Goal: Task Accomplishment & Management: Use online tool/utility

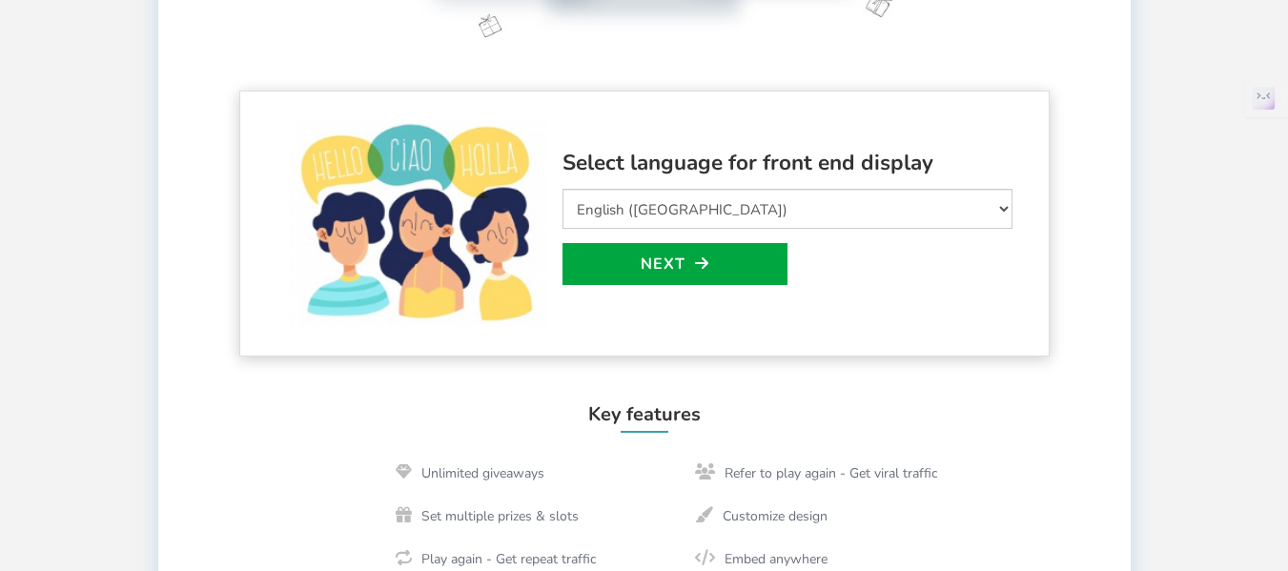
scroll to position [477, 0]
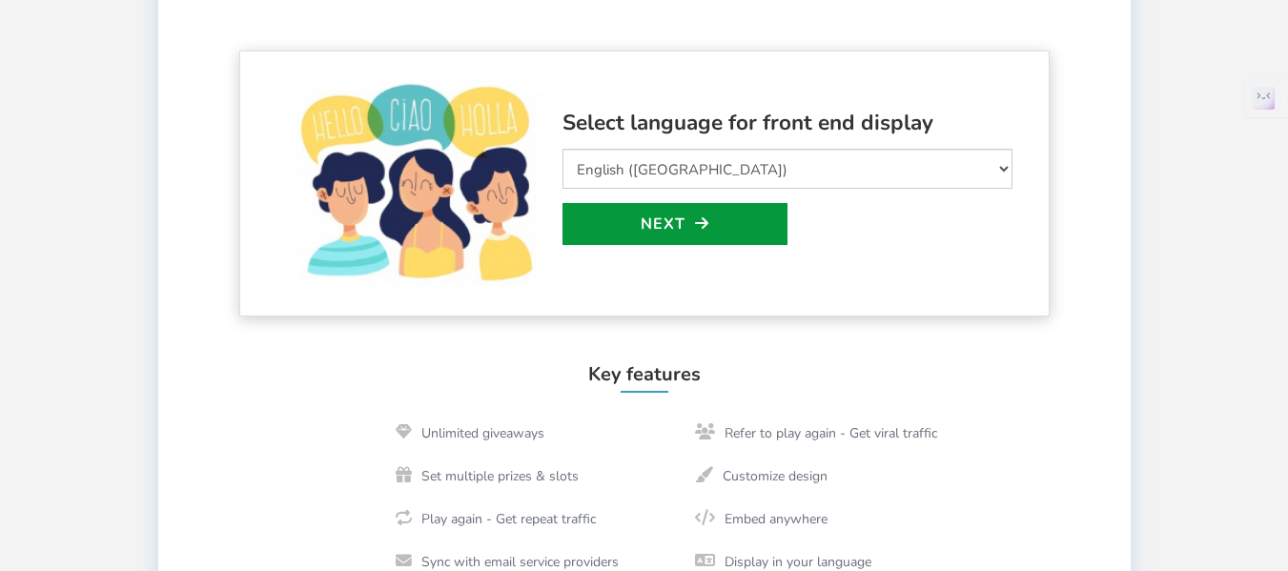
click at [757, 233] on link "Next" at bounding box center [674, 224] width 225 height 42
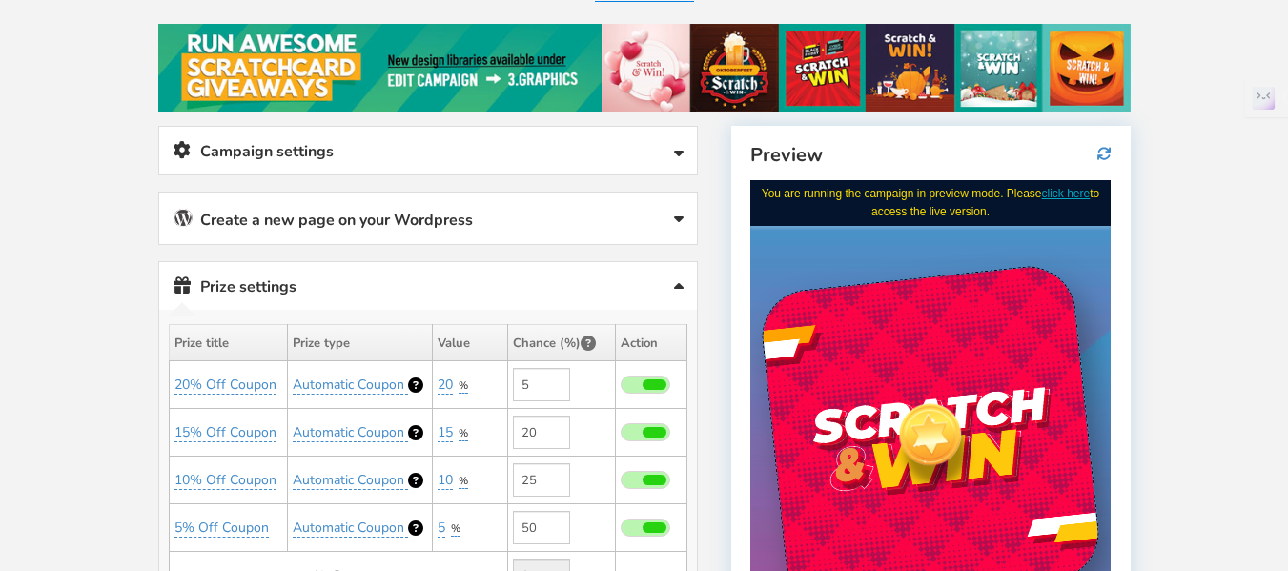
scroll to position [378, 0]
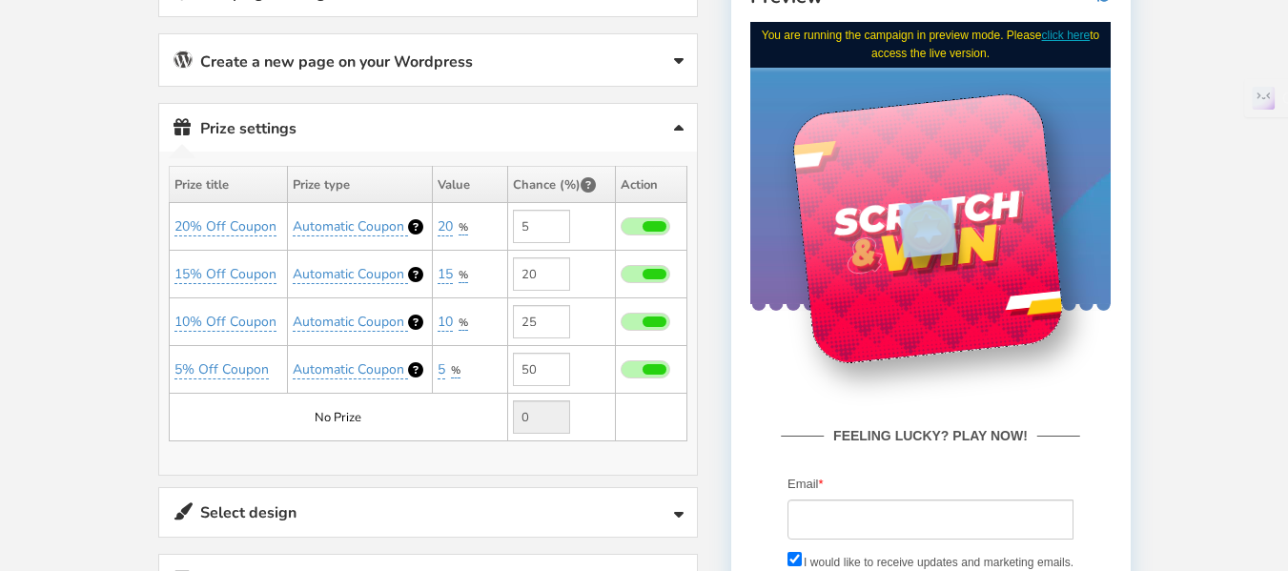
drag, startPoint x: 941, startPoint y: 225, endPoint x: 969, endPoint y: 308, distance: 87.7
click at [969, 308] on div at bounding box center [927, 228] width 275 height 275
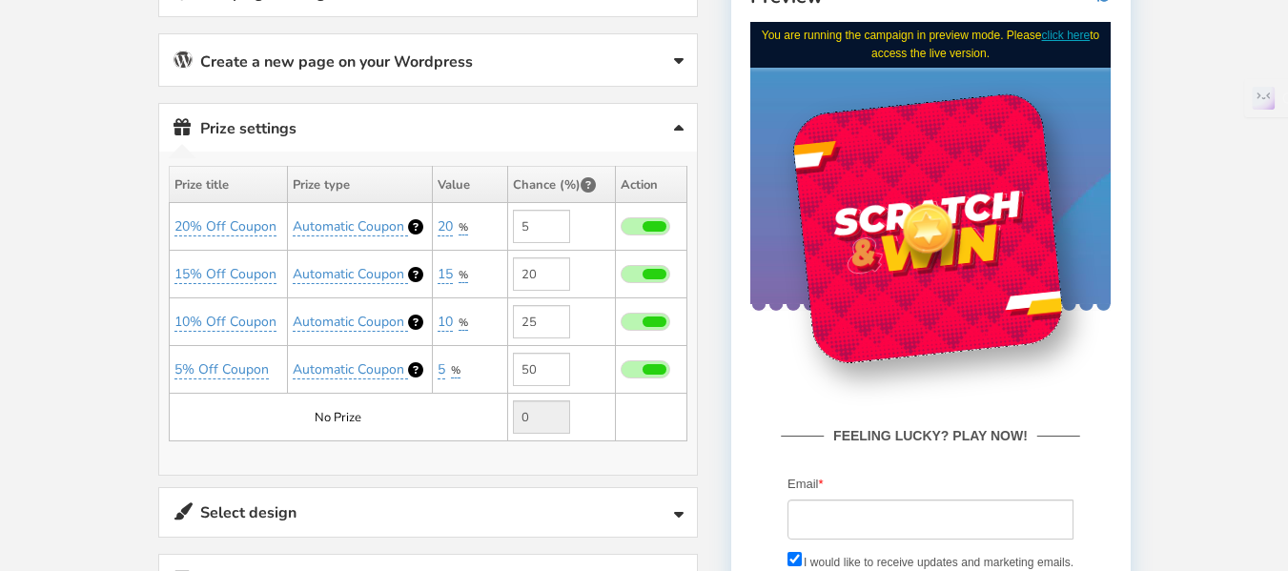
click at [795, 349] on div "FEELING LUCKY? PLAY NOW! Facebook Twitter Sign in with Google. Opens in new tab…" at bounding box center [930, 502] width 360 height 385
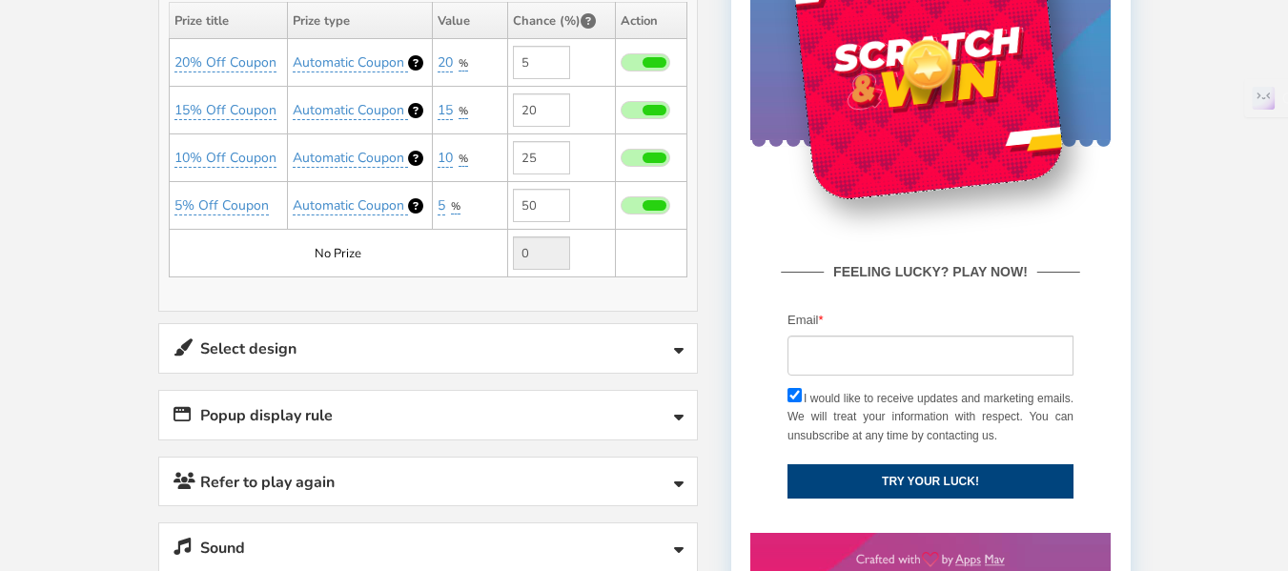
scroll to position [360, 0]
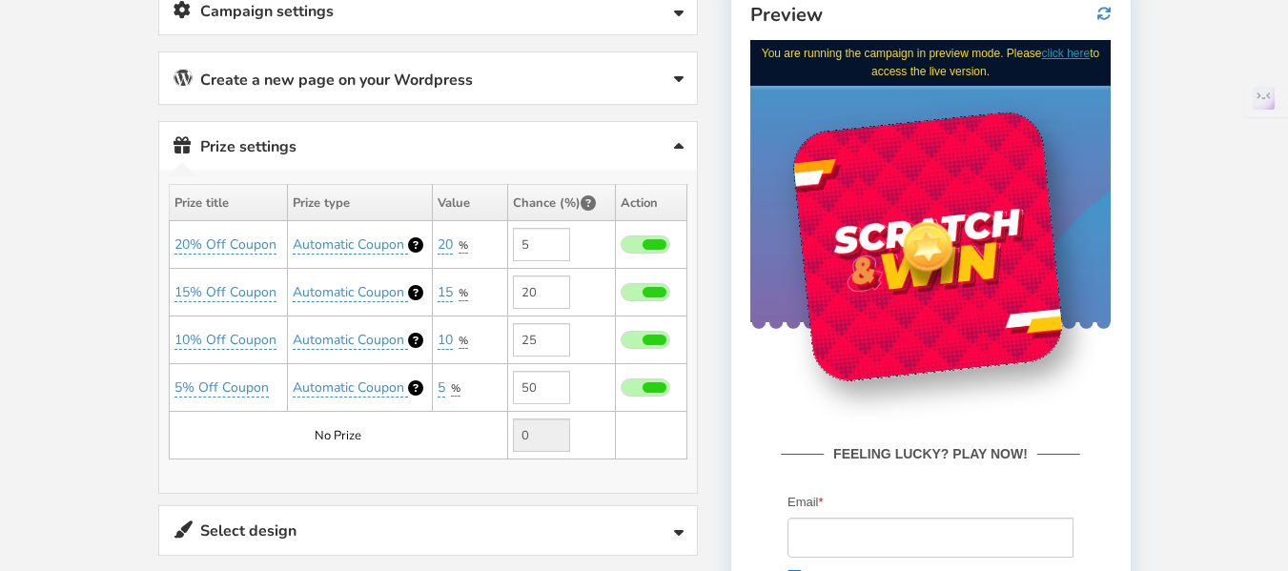
click at [653, 125] on link "Prize settings No prize added!" at bounding box center [428, 146] width 538 height 49
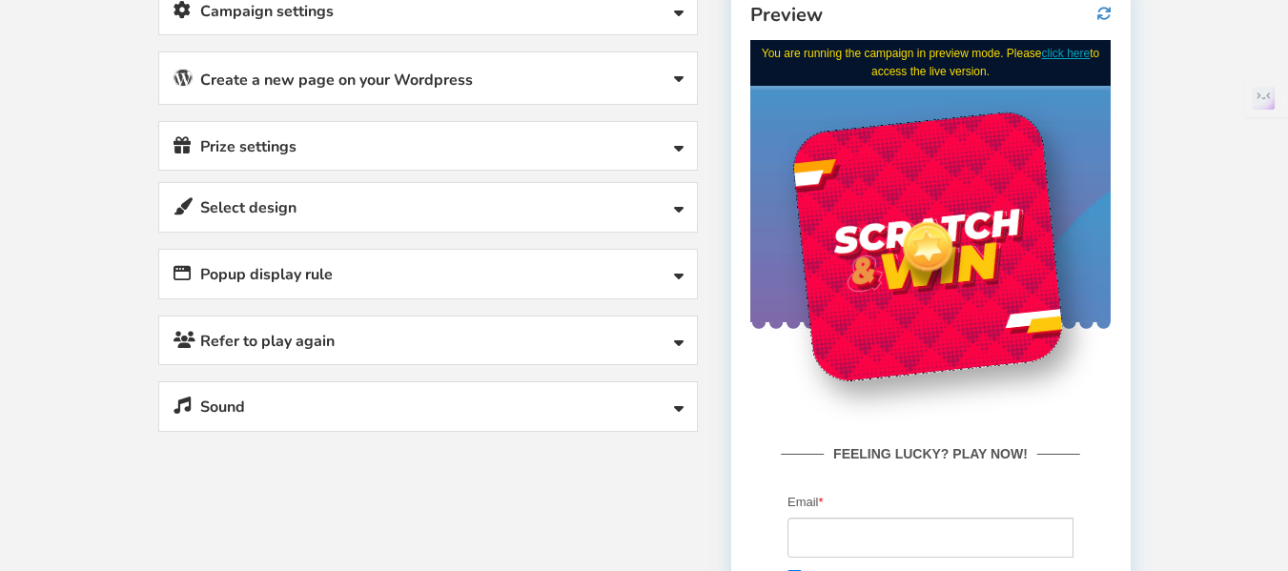
click at [659, 90] on link "Create a new page on your Wordpress" at bounding box center [428, 77] width 538 height 51
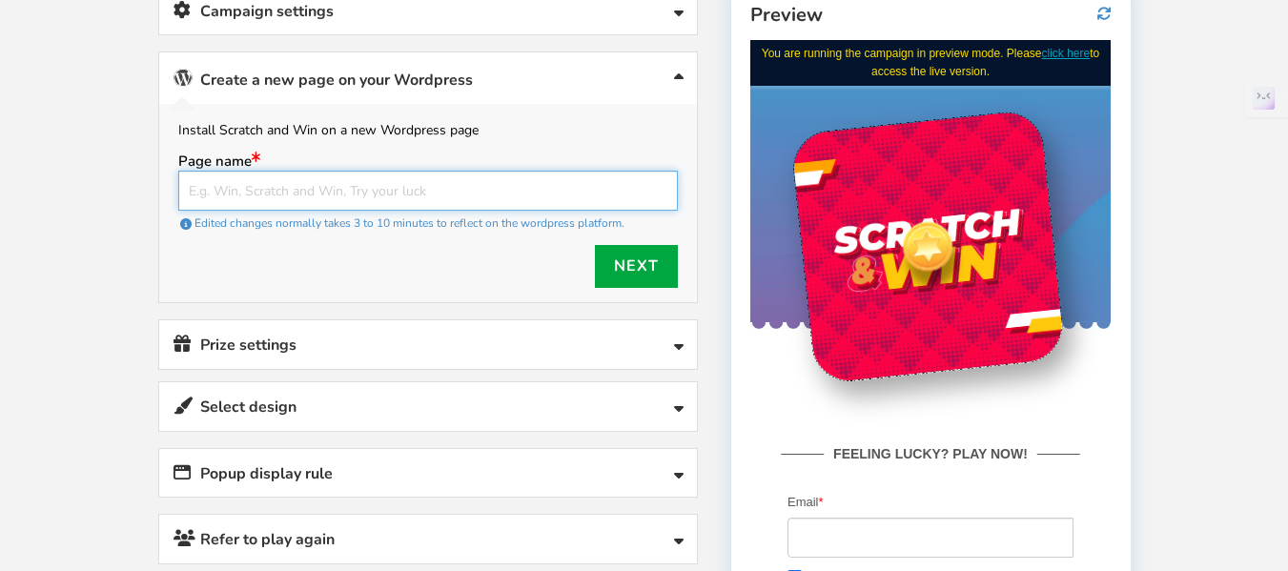
click at [511, 194] on input "text" at bounding box center [427, 191] width 499 height 40
type input "Scratch and Win"
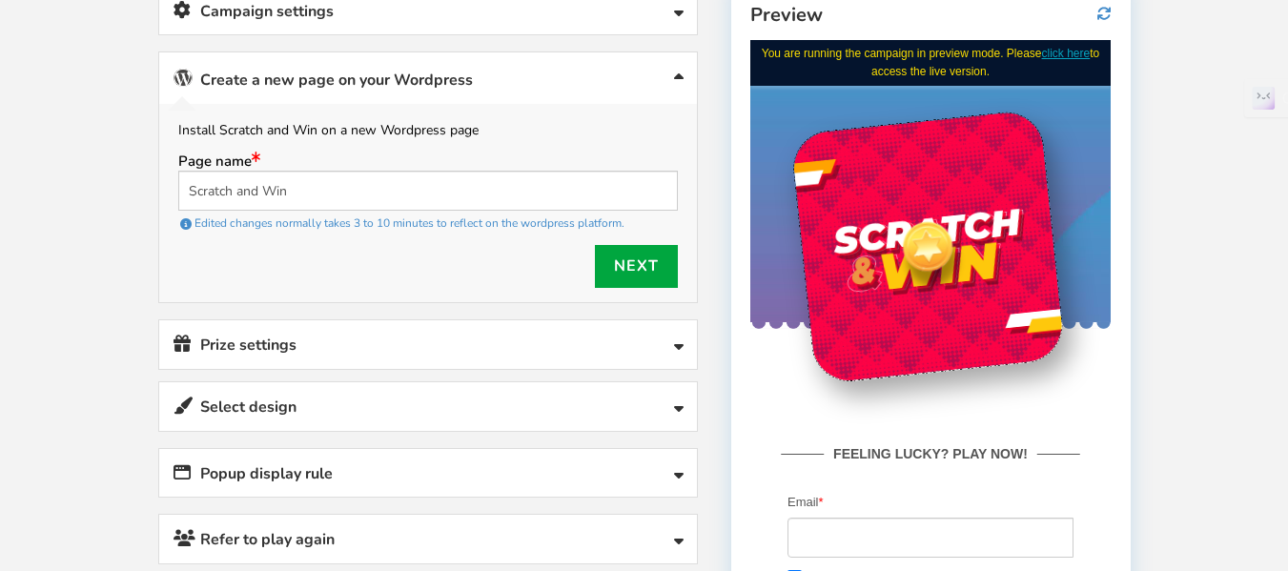
click at [661, 272] on link "Next" at bounding box center [636, 266] width 83 height 43
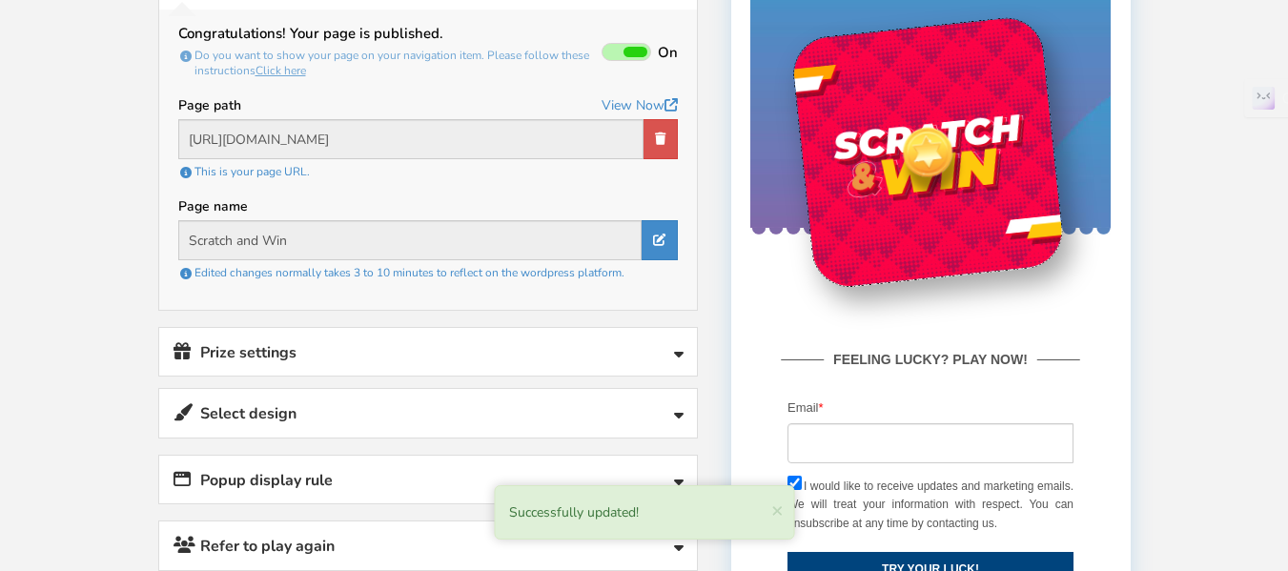
scroll to position [520, 0]
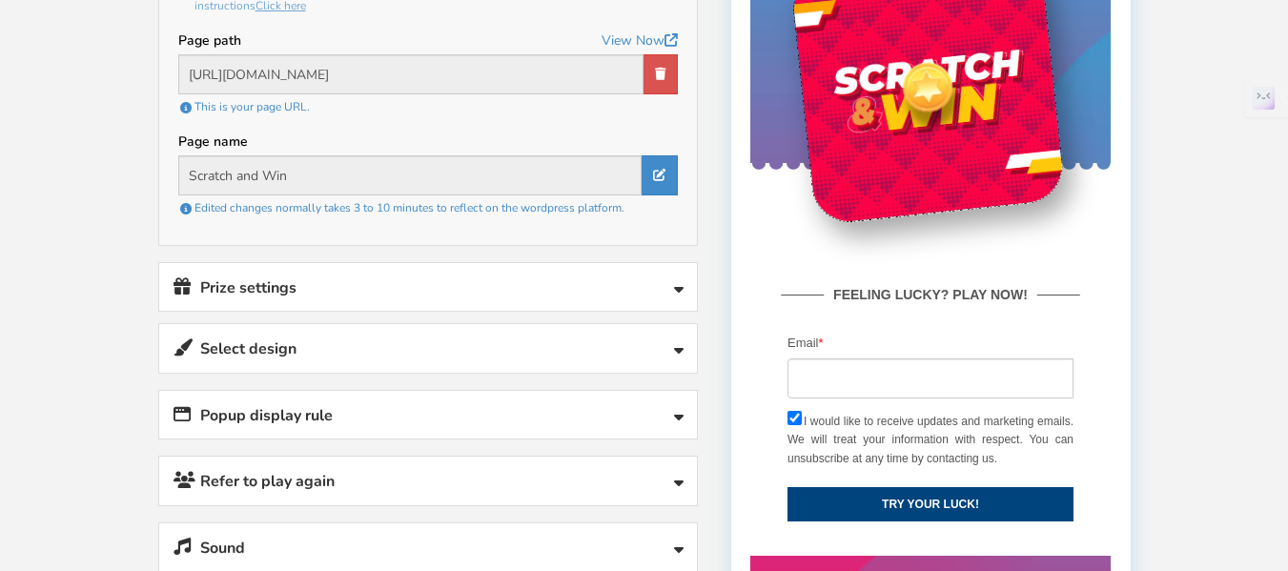
click at [658, 285] on link "Prize settings No prize added!" at bounding box center [428, 287] width 538 height 49
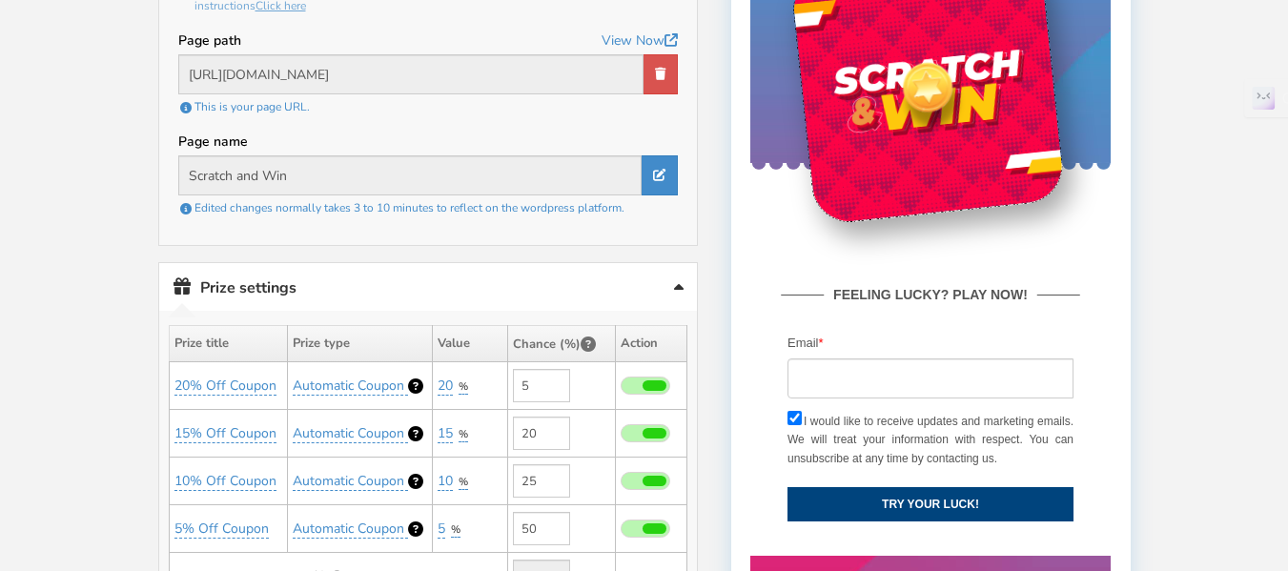
scroll to position [837, 0]
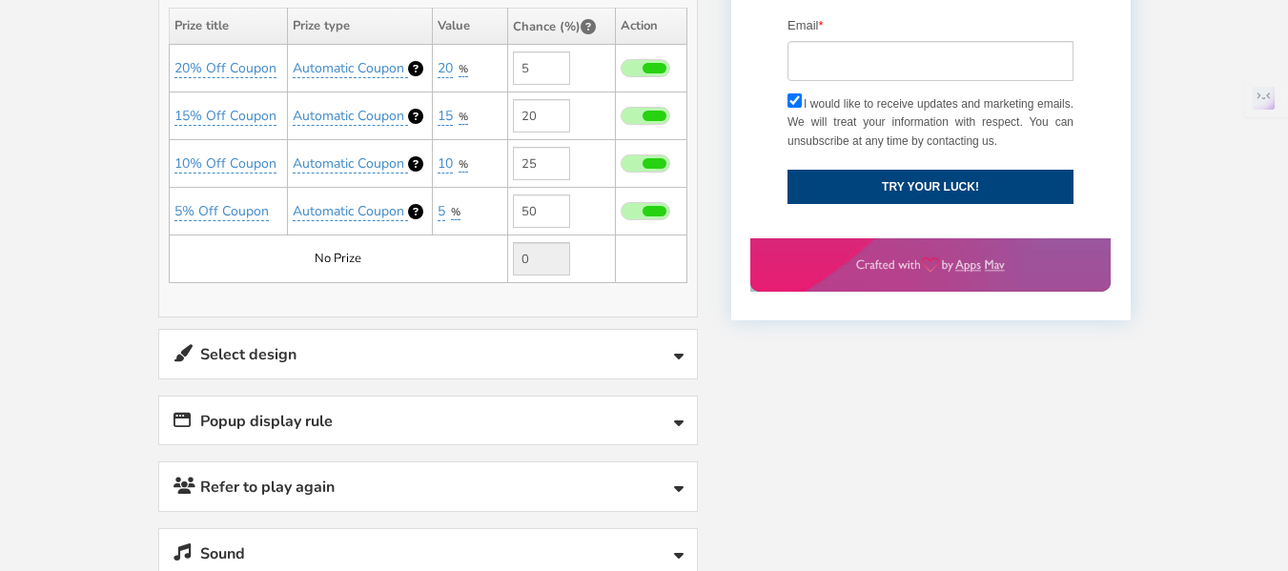
click at [667, 348] on link "Select design" at bounding box center [428, 354] width 538 height 49
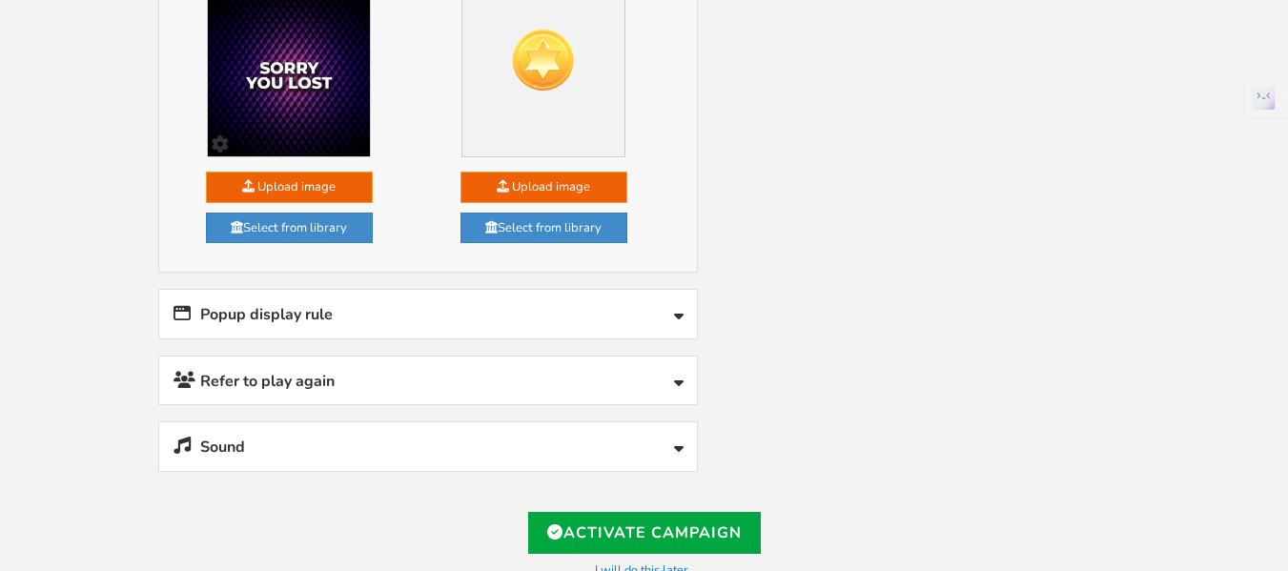
scroll to position [1632, 0]
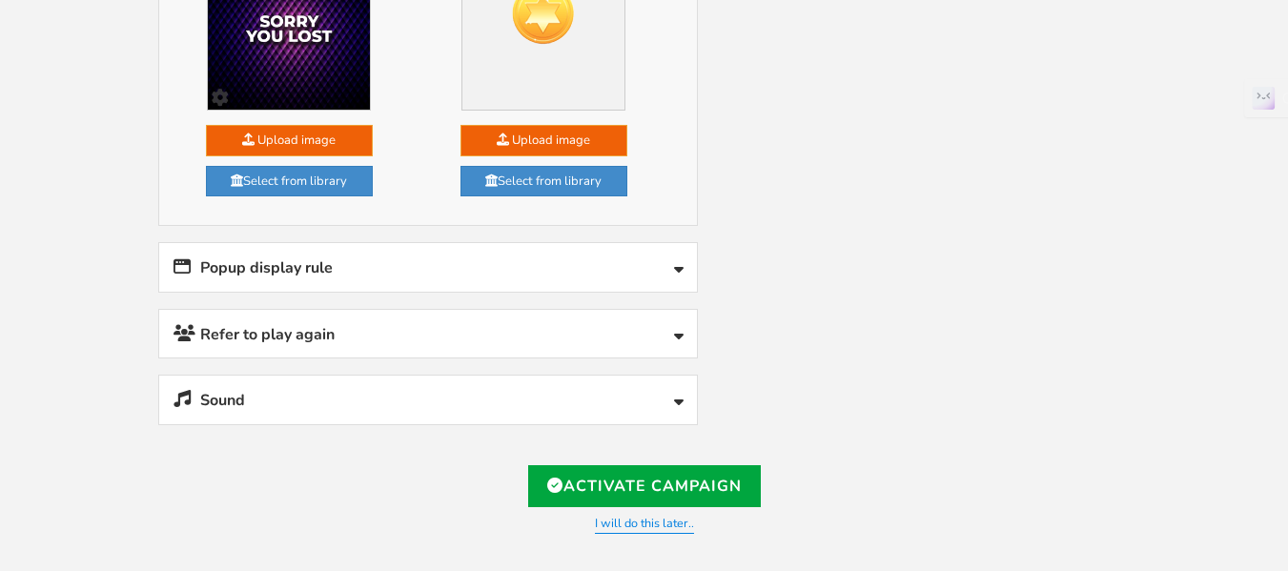
click at [647, 275] on link "Popup display rule" at bounding box center [428, 267] width 538 height 49
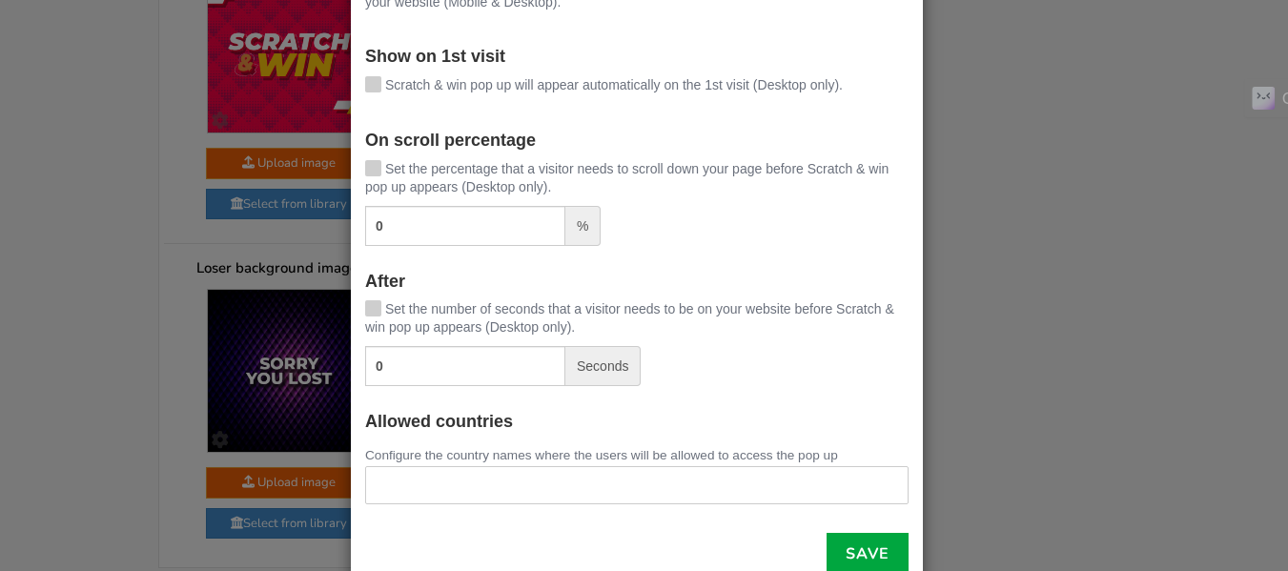
scroll to position [249, 0]
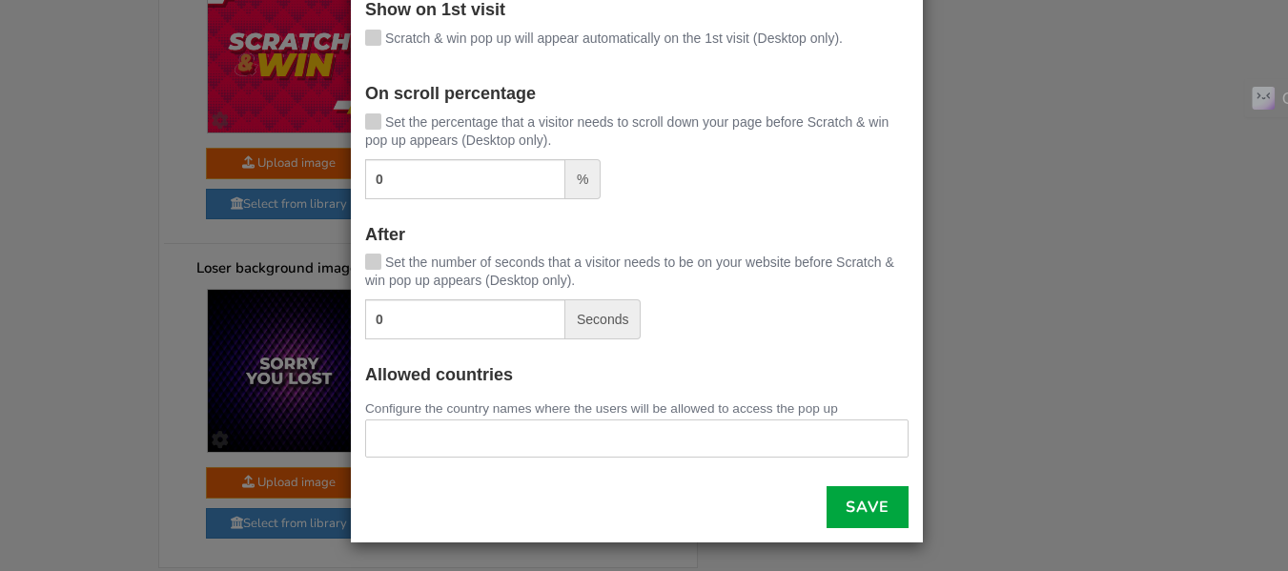
click at [425, 265] on span "Set the number of seconds that a visitor needs to be on your website before Scr…" at bounding box center [629, 271] width 529 height 33
click at [346, 265] on input "Set the number of seconds that a visitor needs to be on your website before Scr…" at bounding box center [346, 263] width 0 height 12
click at [585, 267] on span "Set the number of seconds that a visitor needs to be on your website before Scr…" at bounding box center [629, 271] width 529 height 33
click at [346, 267] on input "Set the number of seconds that a visitor needs to be on your website before Scr…" at bounding box center [346, 263] width 0 height 12
click at [846, 503] on link "Save" at bounding box center [867, 507] width 82 height 42
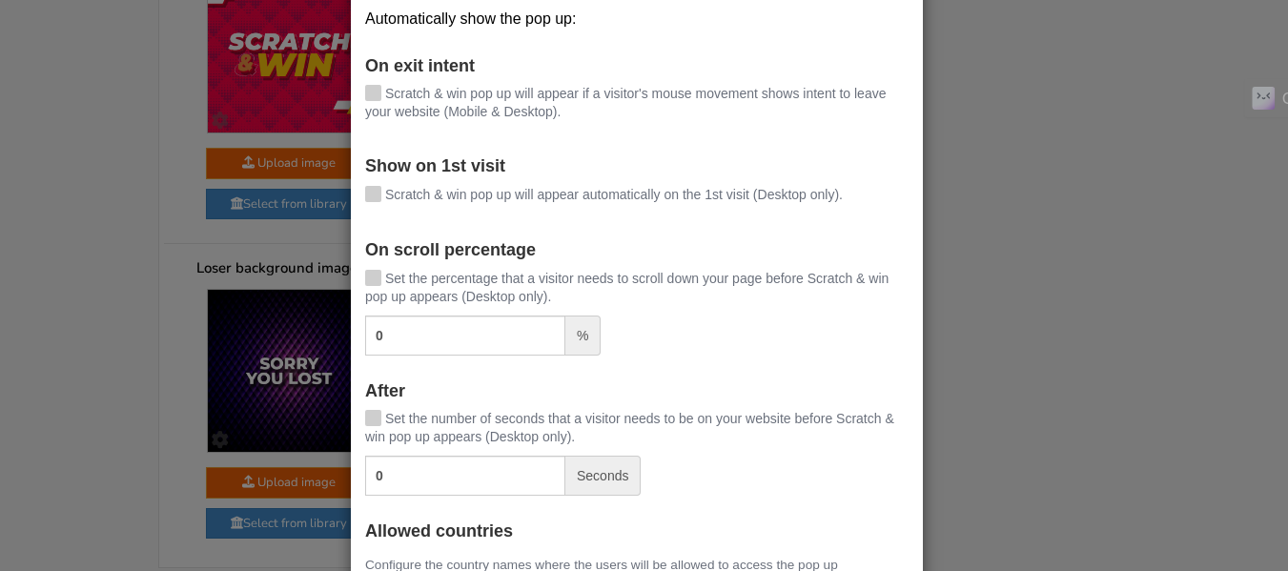
scroll to position [0, 0]
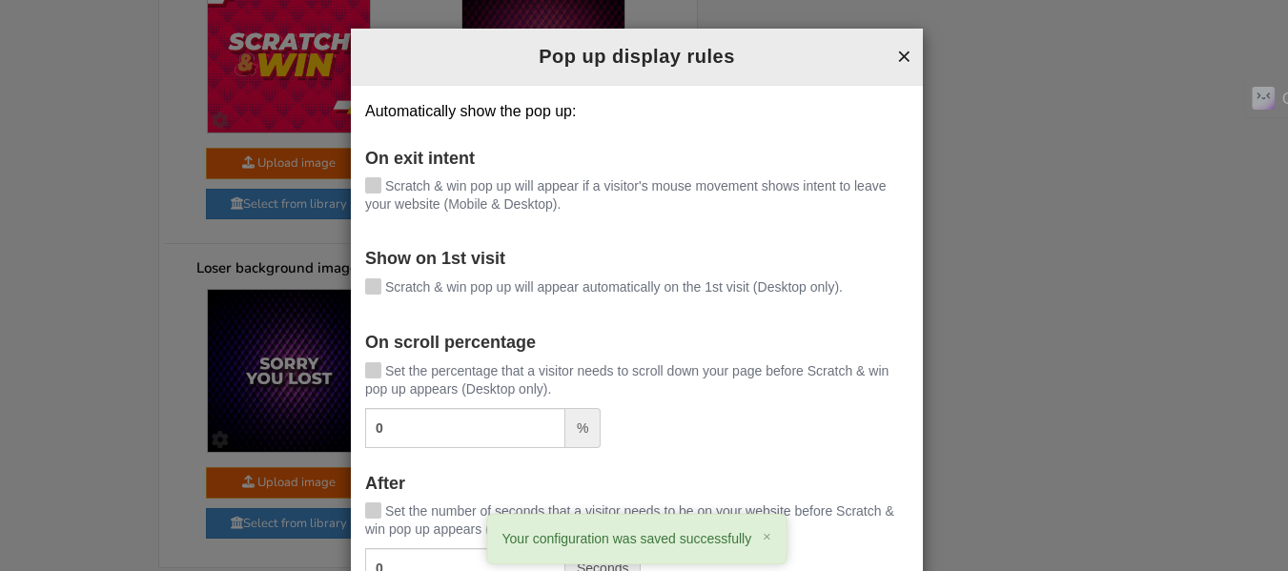
click at [903, 54] on button "×" at bounding box center [904, 56] width 14 height 25
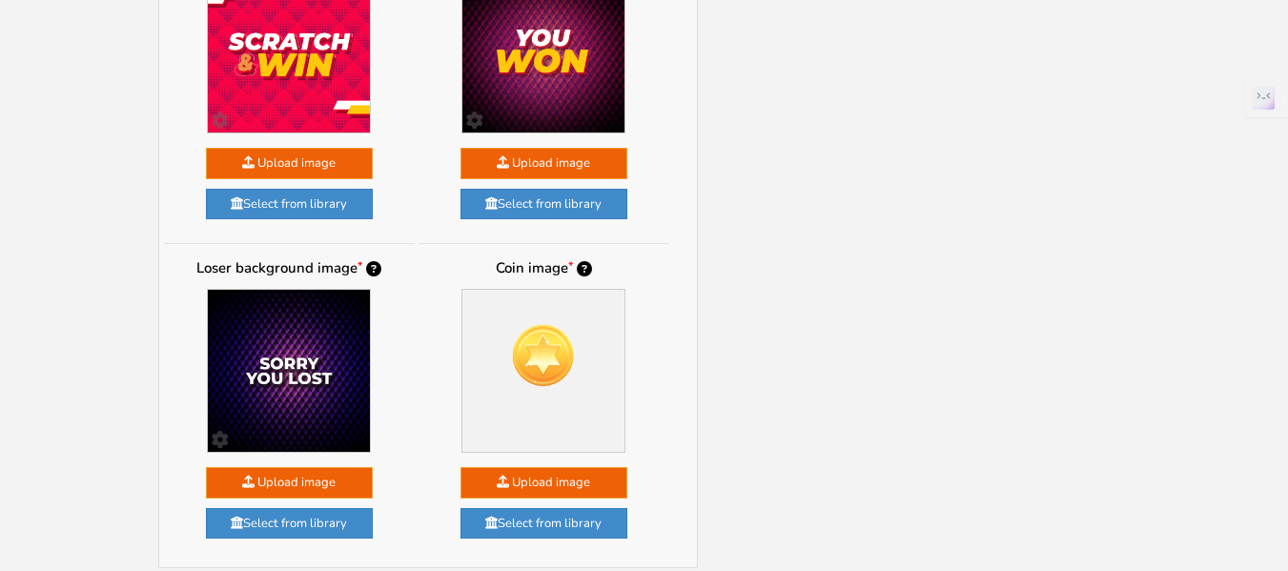
scroll to position [1614, 0]
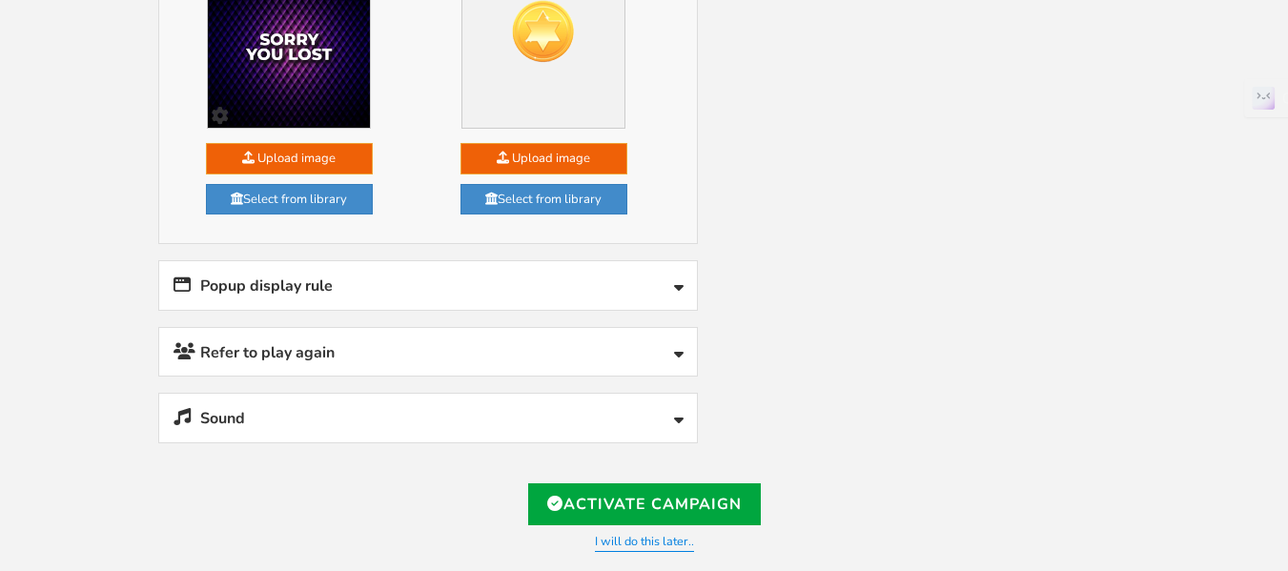
click at [641, 410] on link "Sound" at bounding box center [428, 418] width 538 height 49
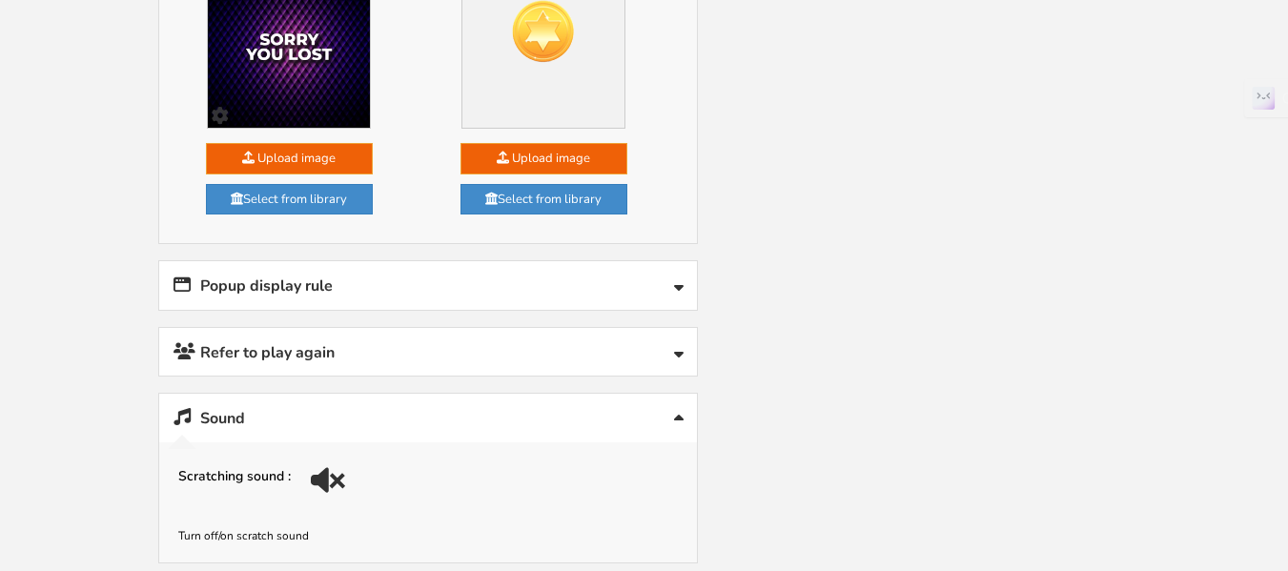
scroll to position [1773, 0]
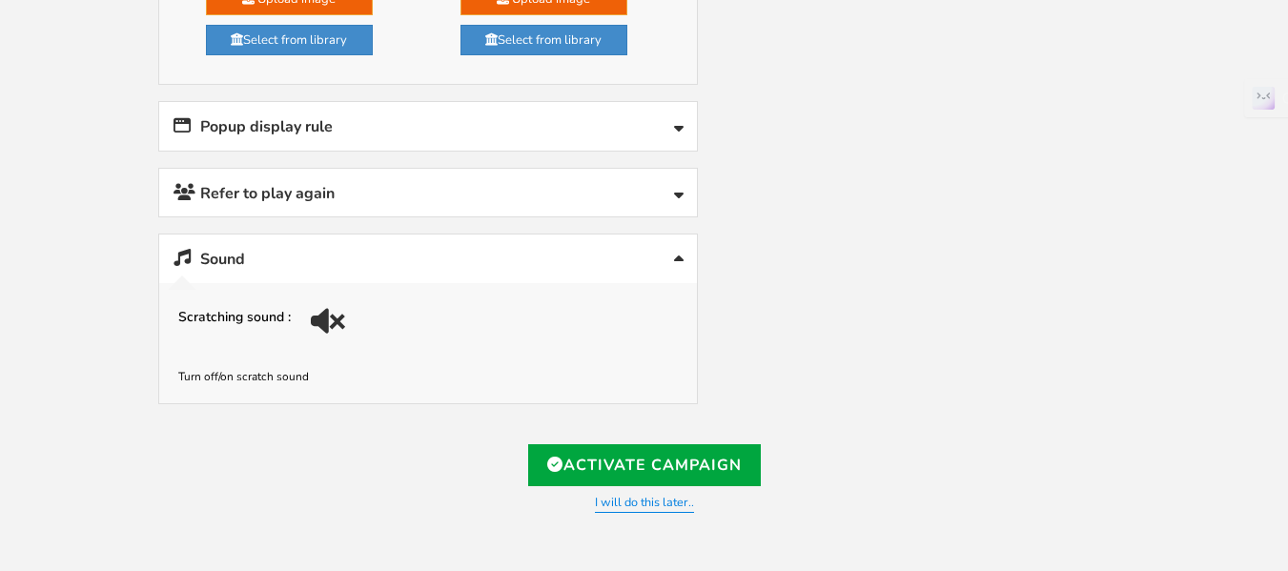
click at [341, 319] on div at bounding box center [325, 321] width 48 height 48
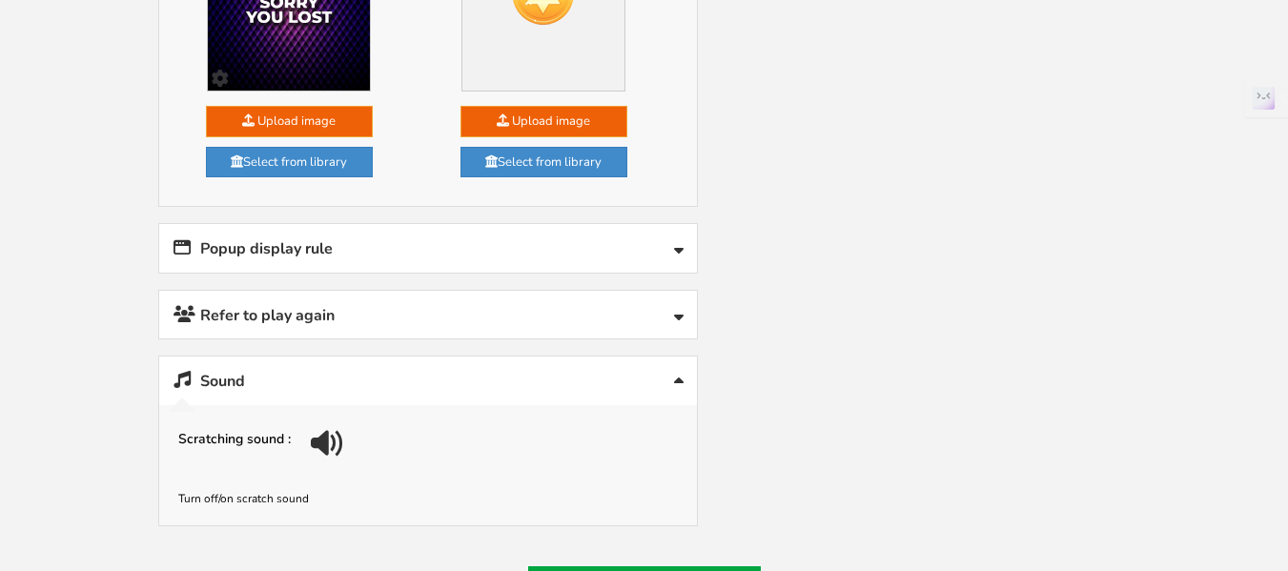
scroll to position [1614, 0]
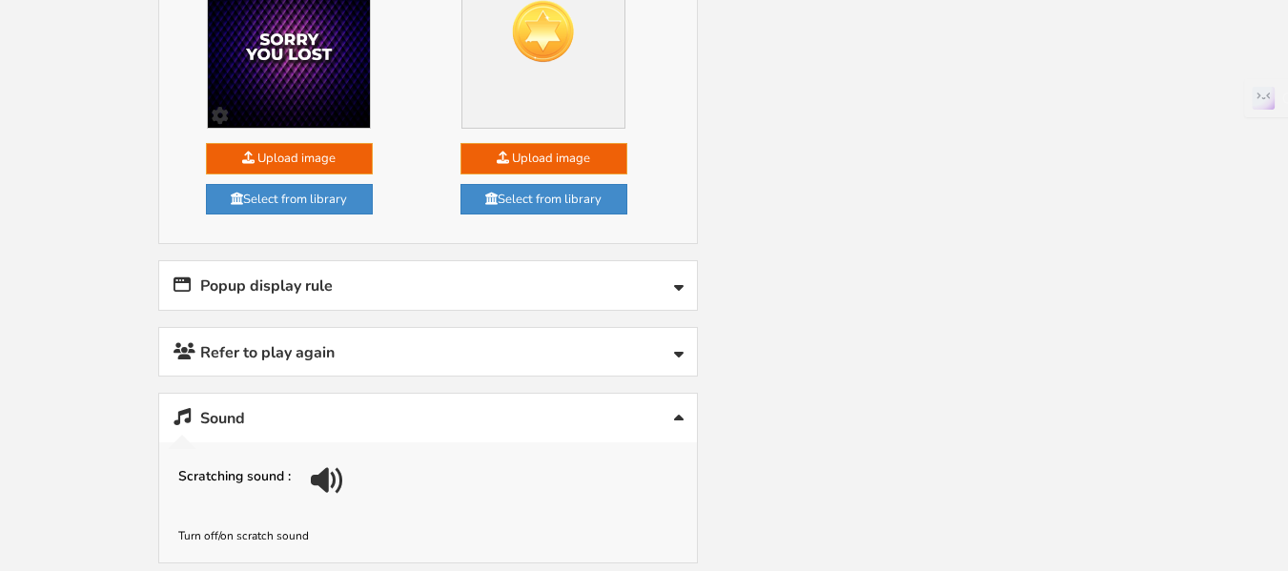
click at [503, 294] on link "Popup display rule" at bounding box center [428, 285] width 538 height 49
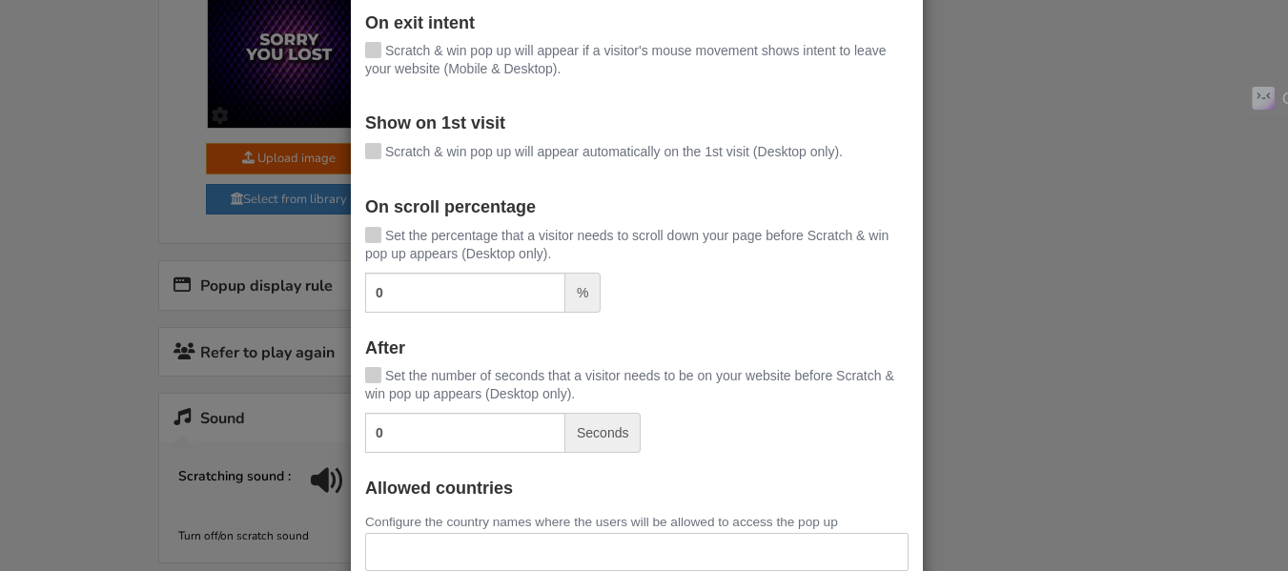
scroll to position [0, 0]
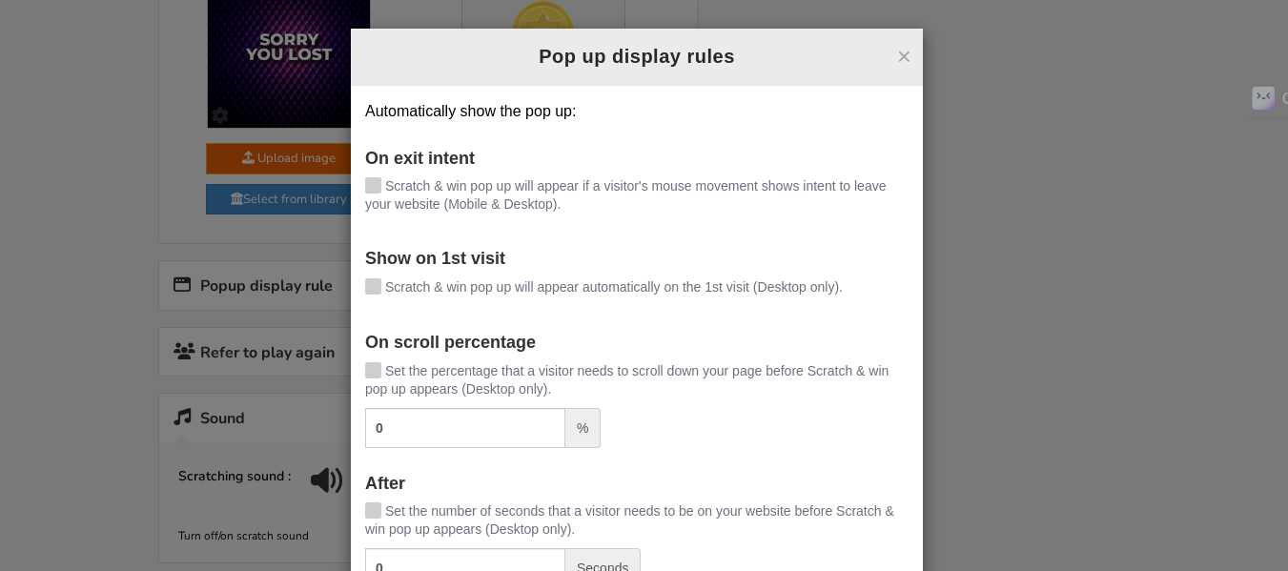
click at [908, 30] on div "× Pop up display rules" at bounding box center [637, 57] width 572 height 57
drag, startPoint x: 901, startPoint y: 46, endPoint x: 941, endPoint y: 51, distance: 40.3
click at [899, 46] on button "×" at bounding box center [904, 56] width 14 height 25
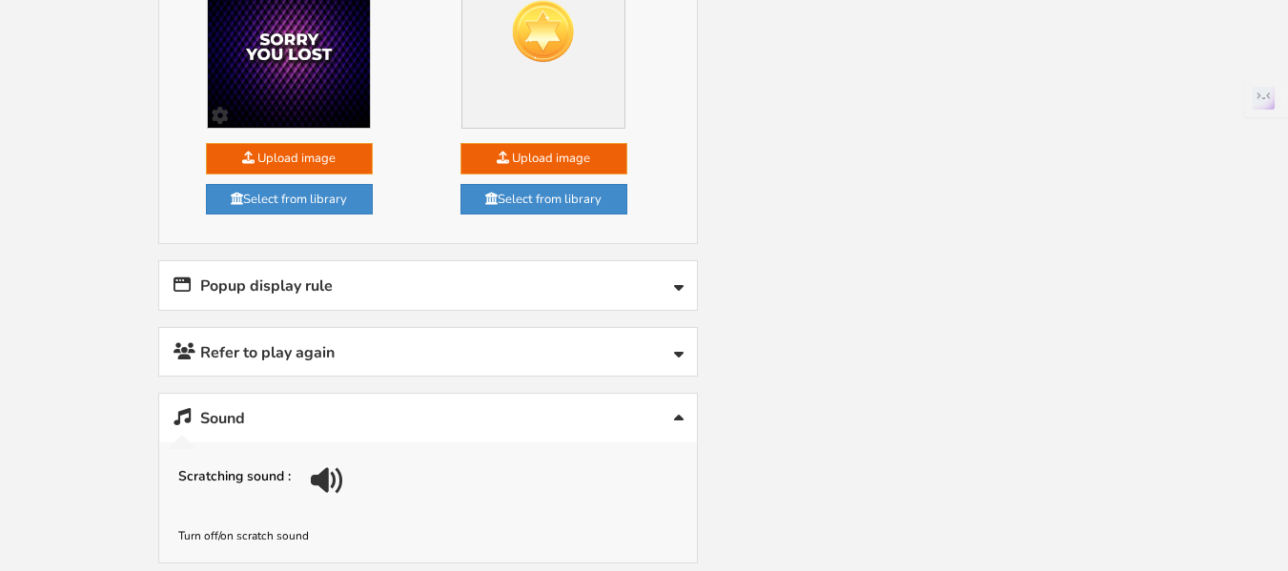
click at [602, 299] on link "Popup display rule" at bounding box center [428, 285] width 538 height 49
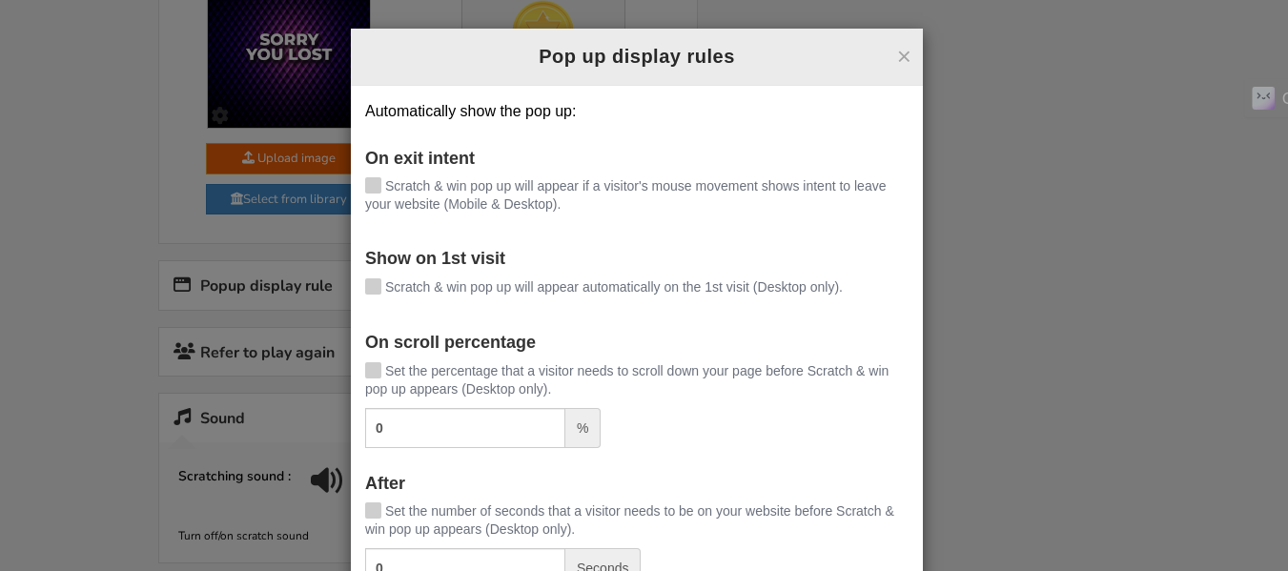
click at [899, 61] on button "×" at bounding box center [904, 56] width 14 height 25
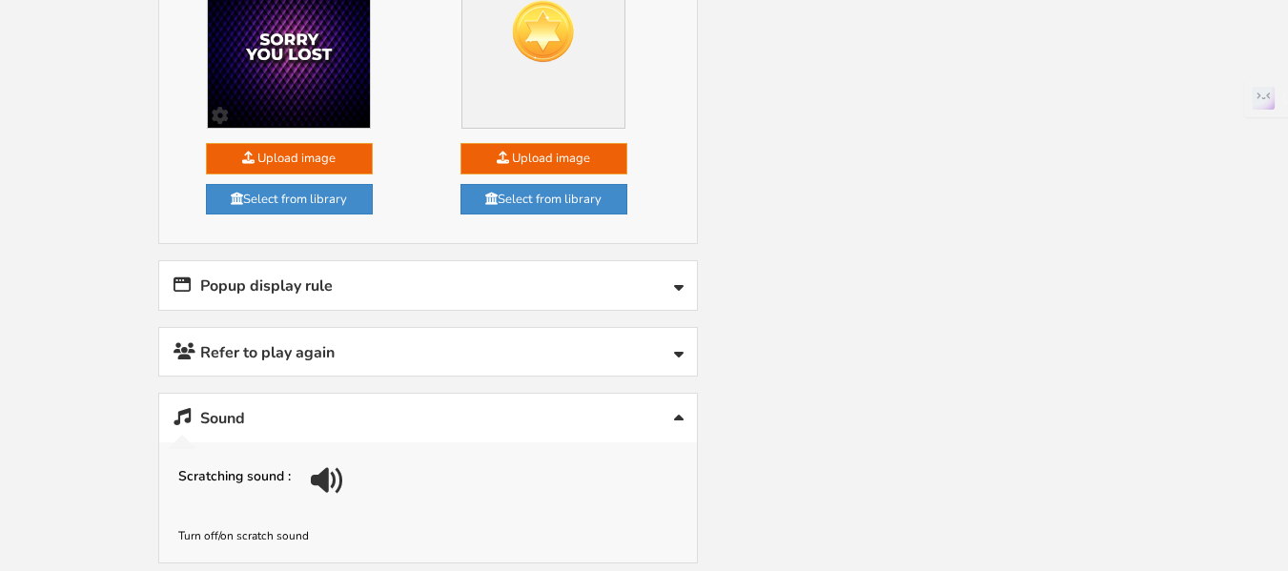
scroll to position [1886, 0]
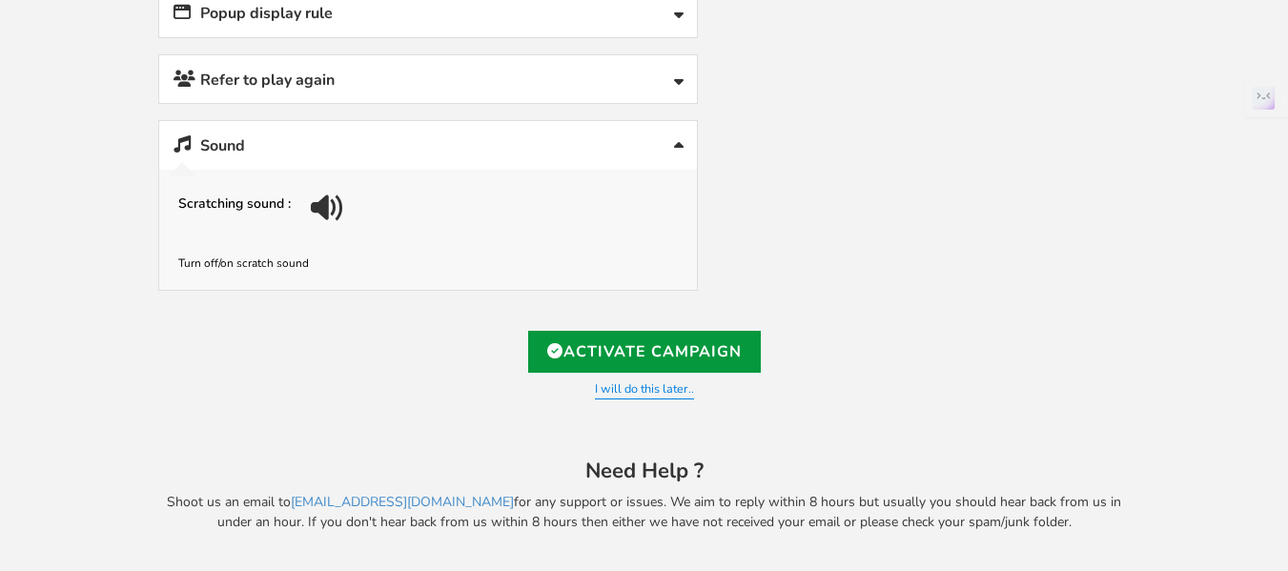
click at [690, 355] on link "Activate Campaign" at bounding box center [644, 352] width 233 height 42
type input "[URL][DOMAIN_NAME]"
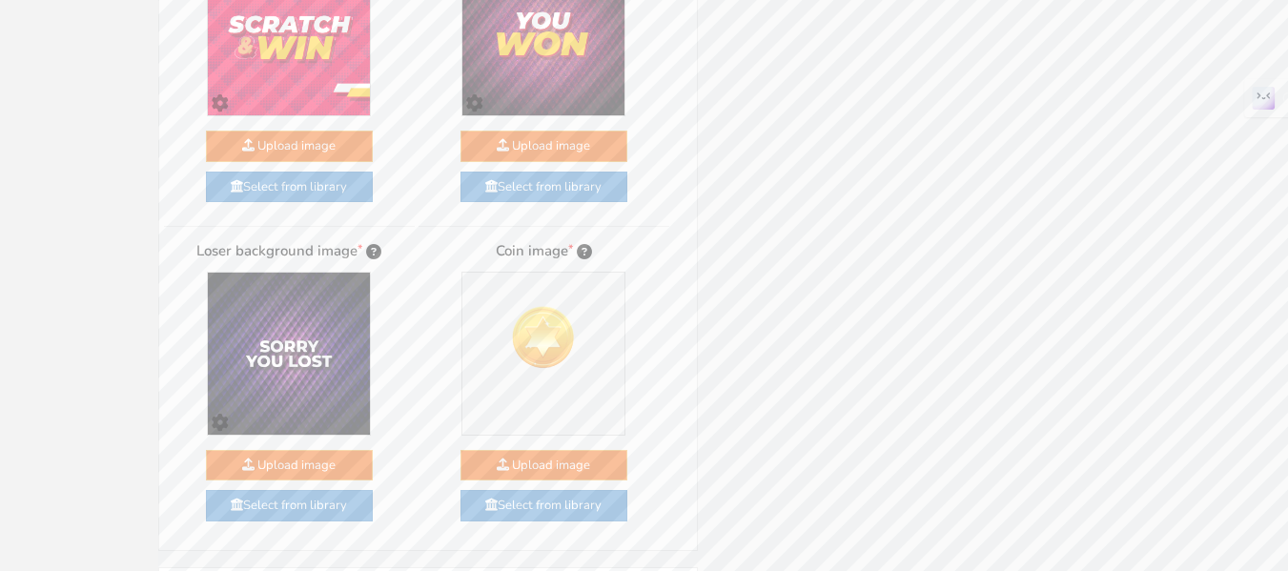
scroll to position [0, 0]
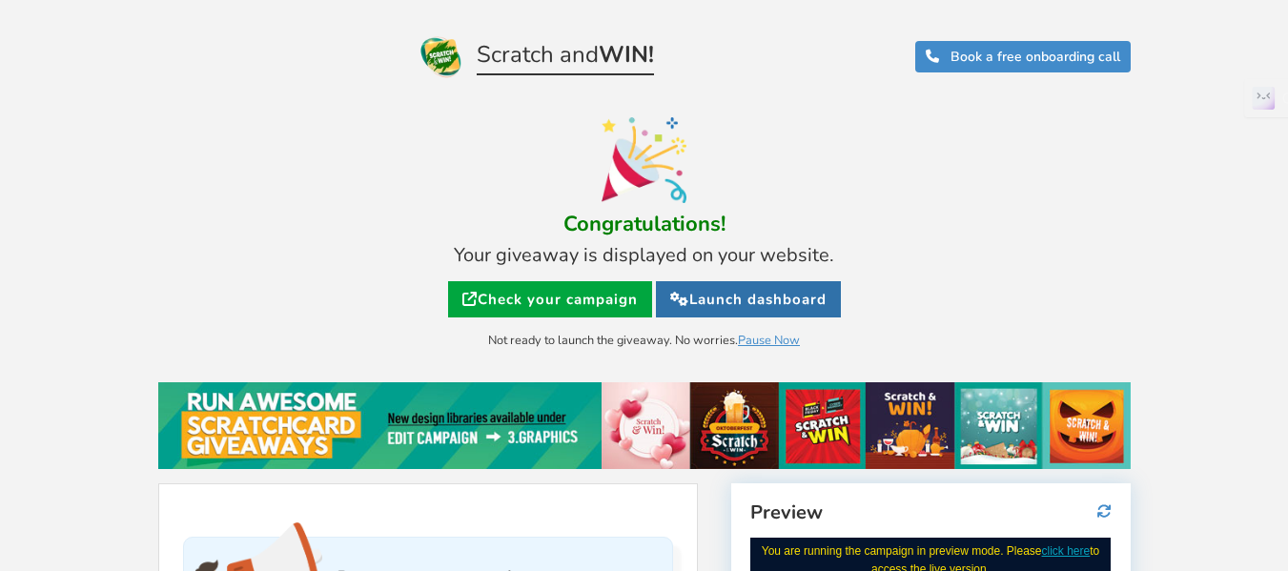
click at [698, 295] on link "Launch dashboard" at bounding box center [748, 299] width 185 height 36
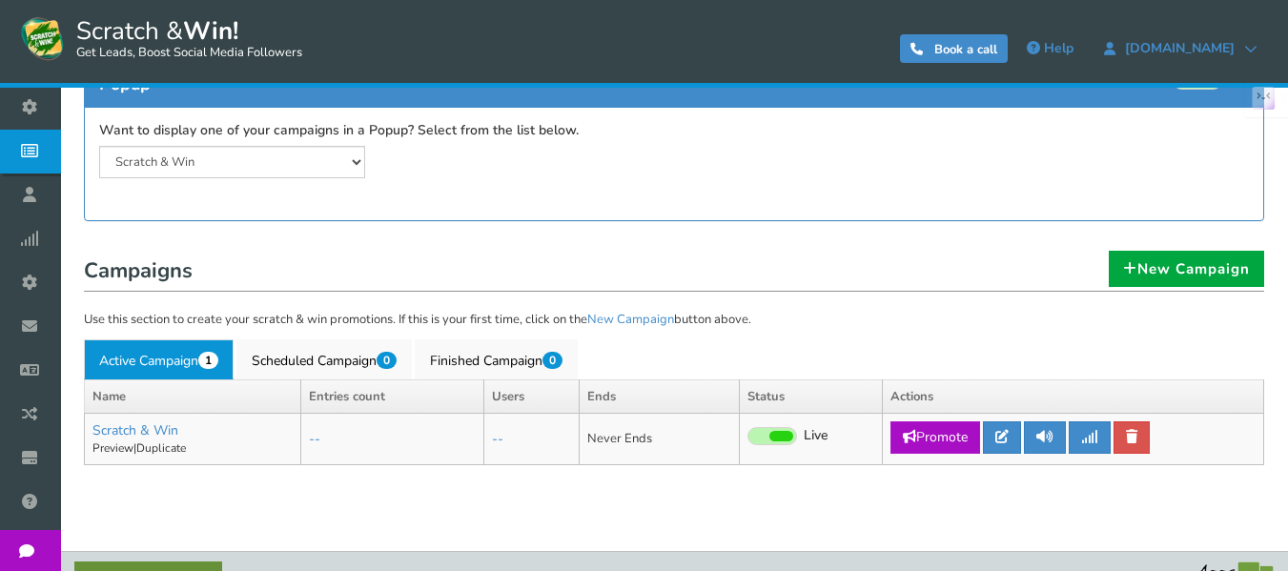
scroll to position [265, 0]
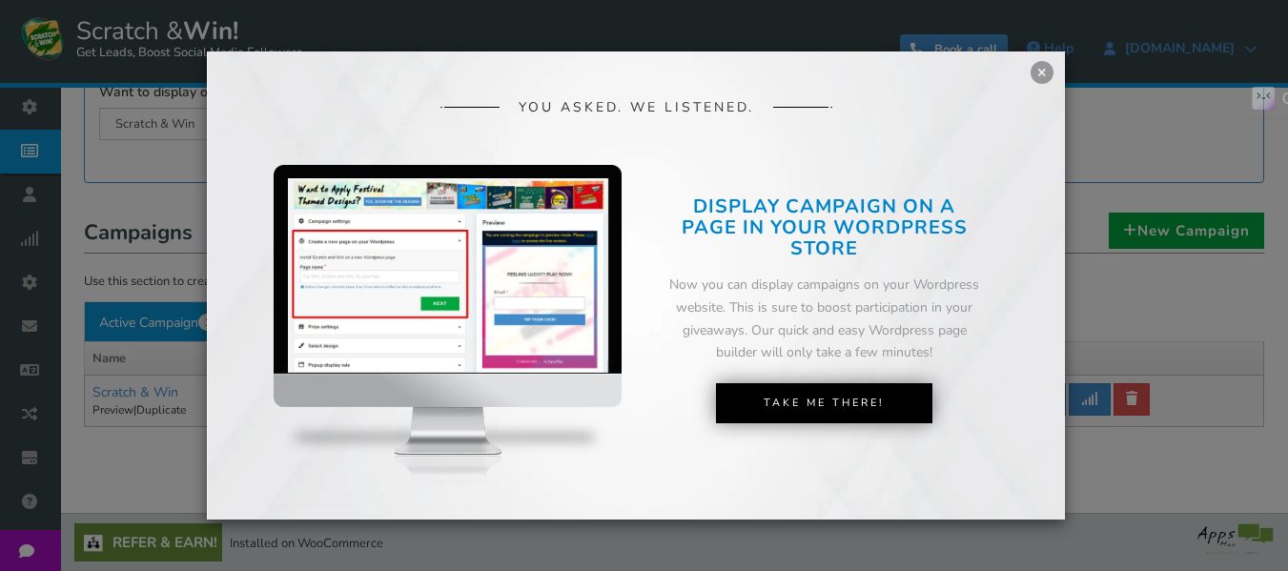
click at [1038, 65] on link "×" at bounding box center [1041, 72] width 23 height 23
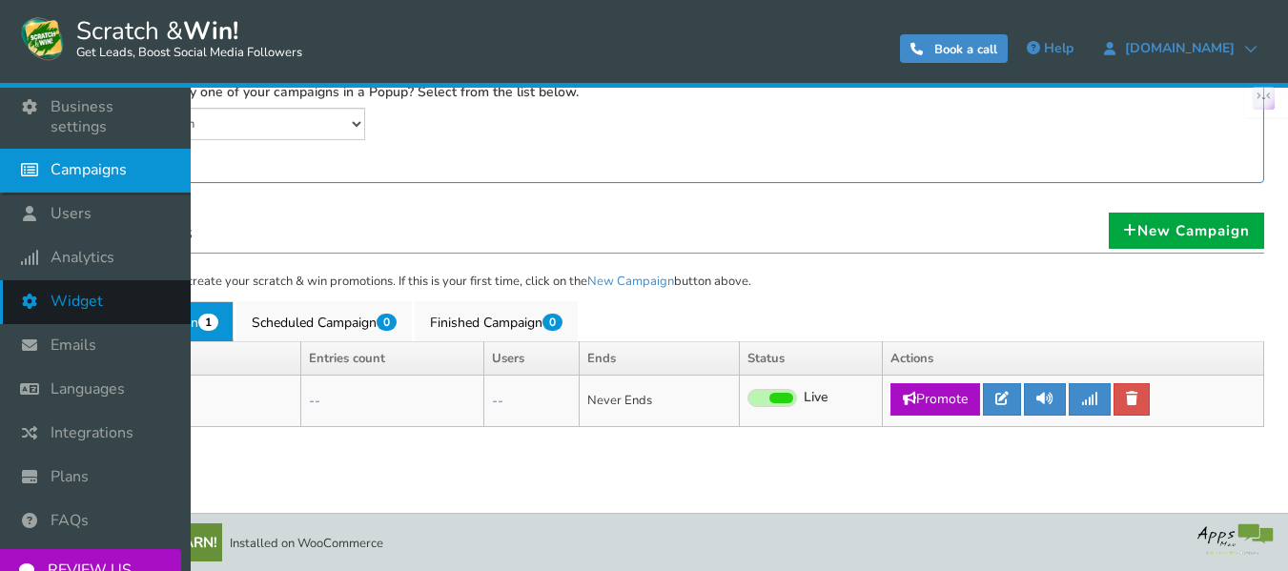
click at [142, 305] on link "Widget" at bounding box center [95, 302] width 191 height 44
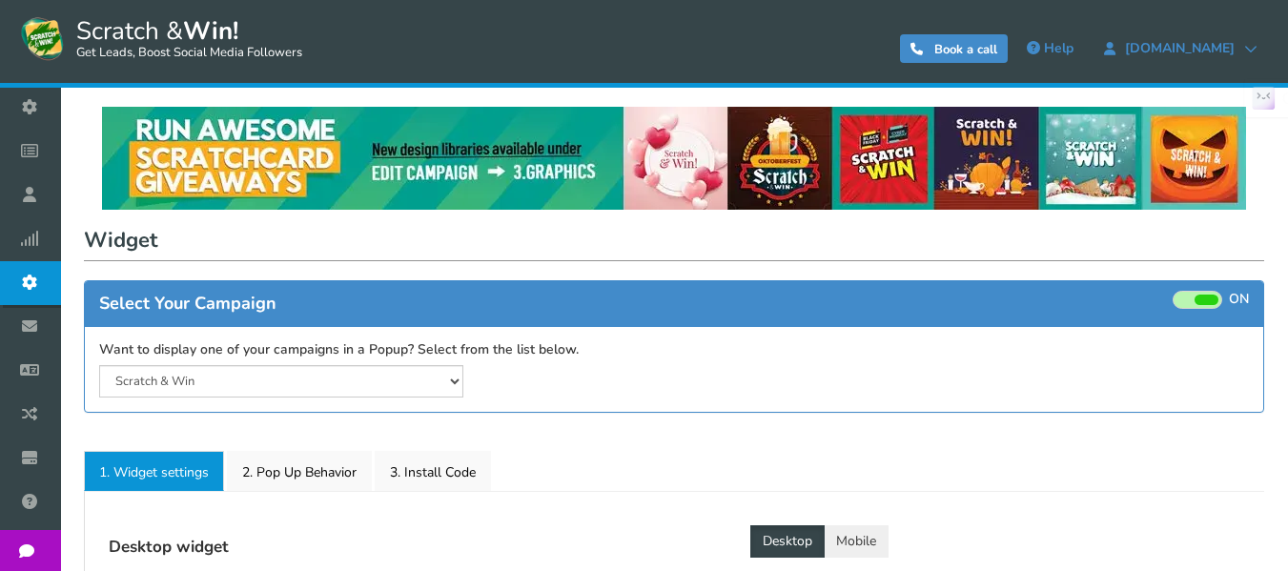
select select "mid-bottom-bar"
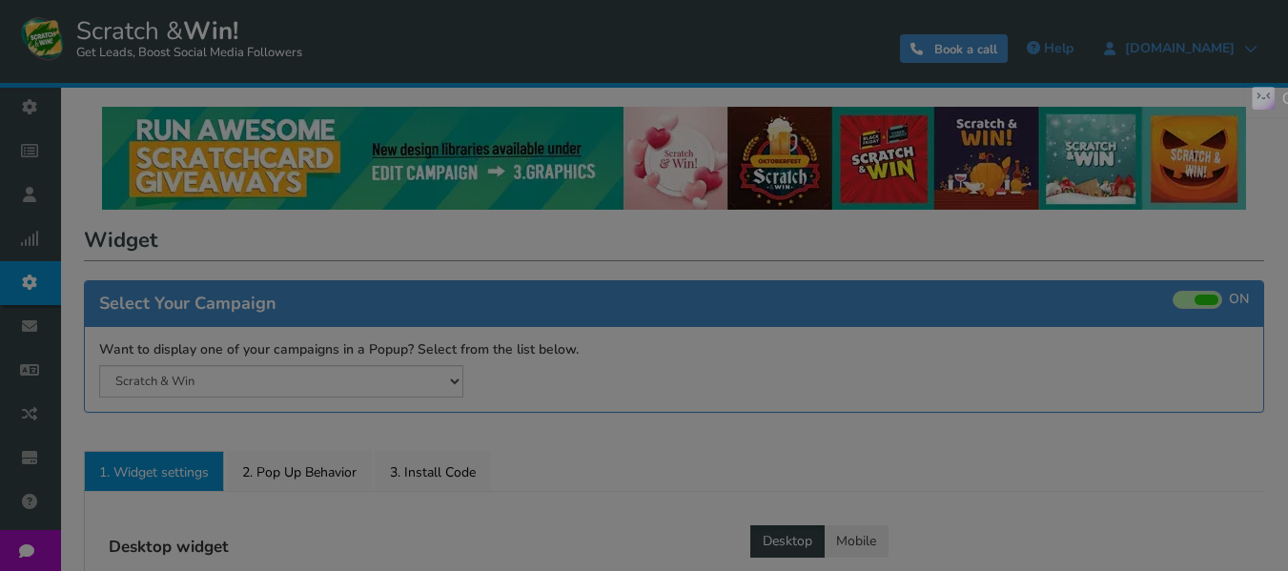
radio input "true"
select select "inherit"
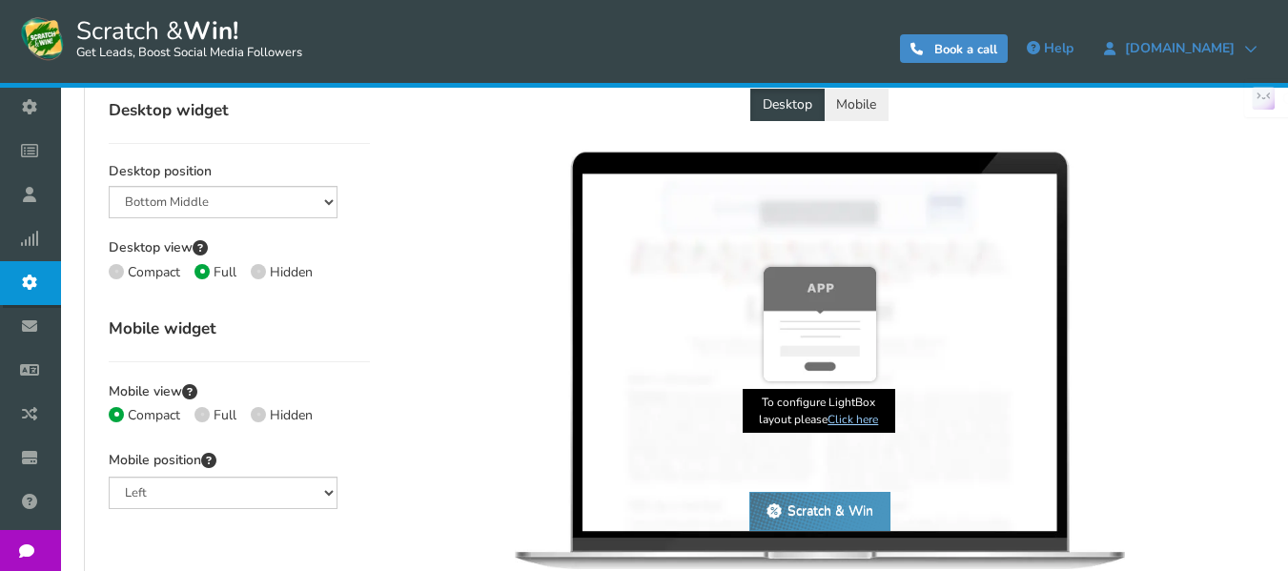
scroll to position [477, 0]
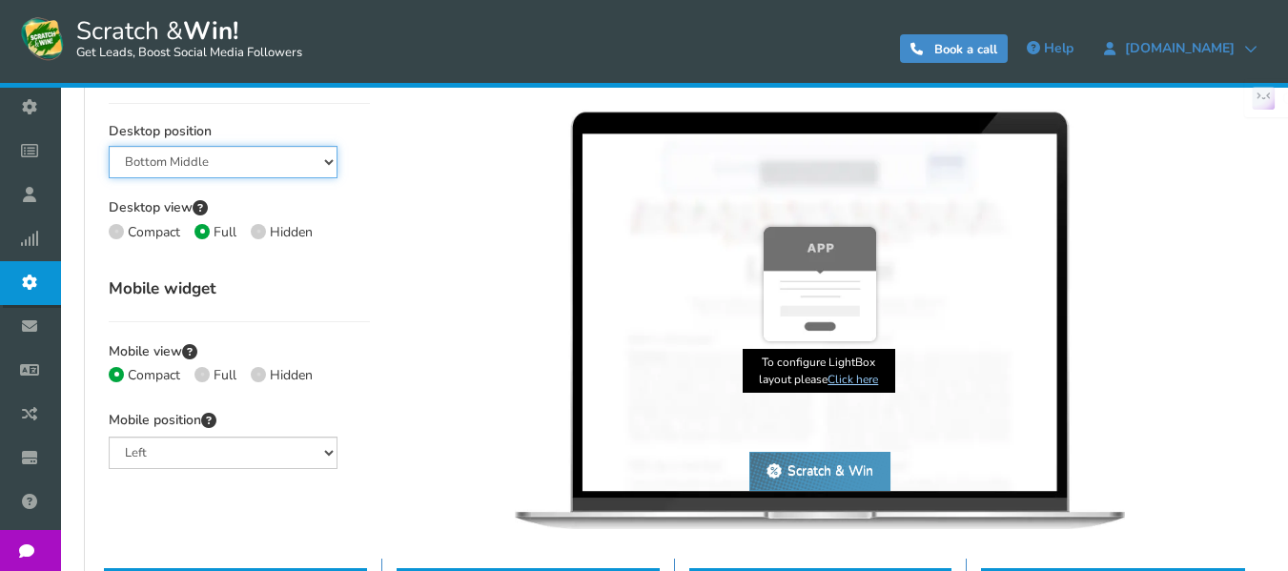
click at [209, 158] on select "Mid Right Mid Left Top Bar Bottom Bar Bottom Left Bottom Right Bottom Middle" at bounding box center [223, 162] width 229 height 32
select select "left-side-drawer"
click at [109, 146] on select "Mid Right Mid Left Top Bar Bottom Bar Bottom Left Bottom Right Bottom Middle" at bounding box center [223, 162] width 229 height 32
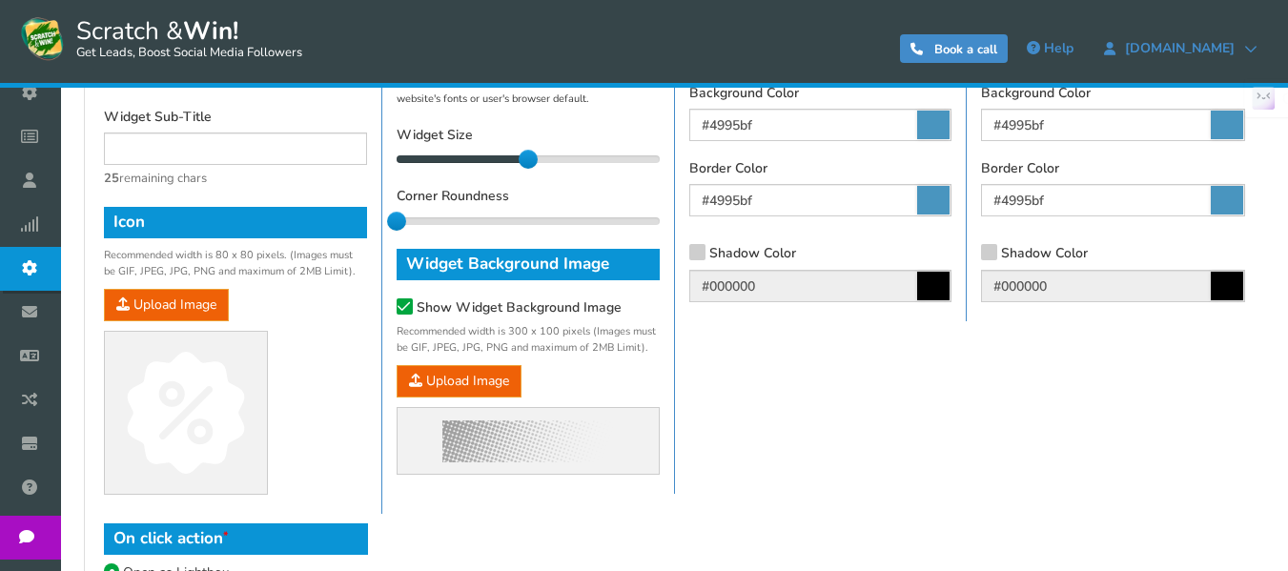
scroll to position [1271, 0]
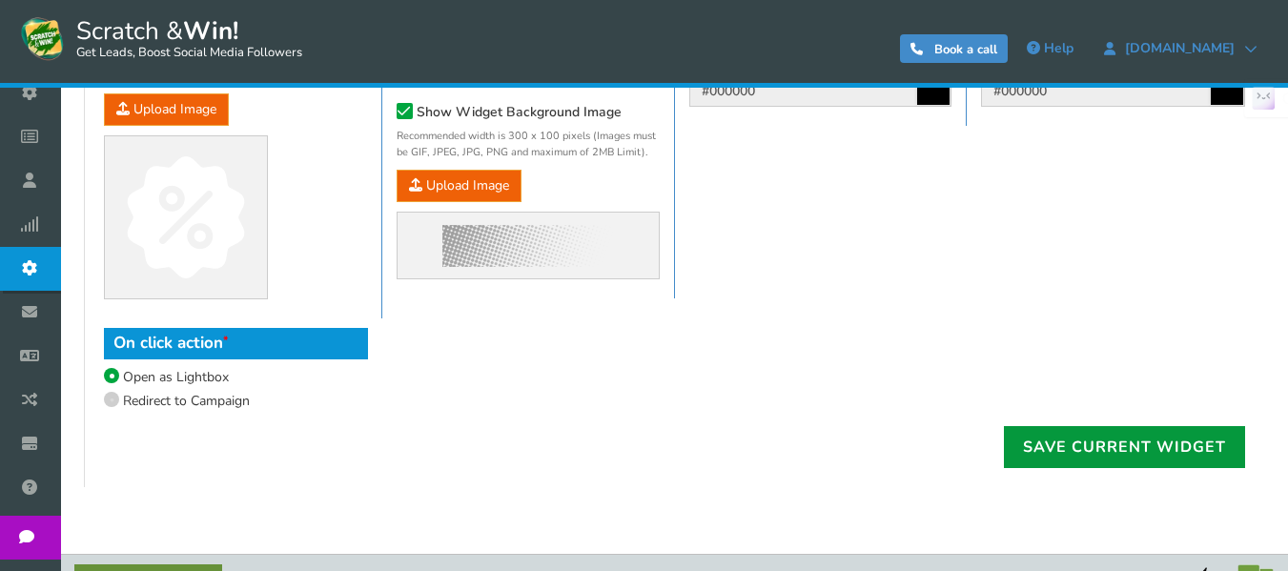
click at [1183, 453] on link "Save current widget" at bounding box center [1124, 447] width 241 height 42
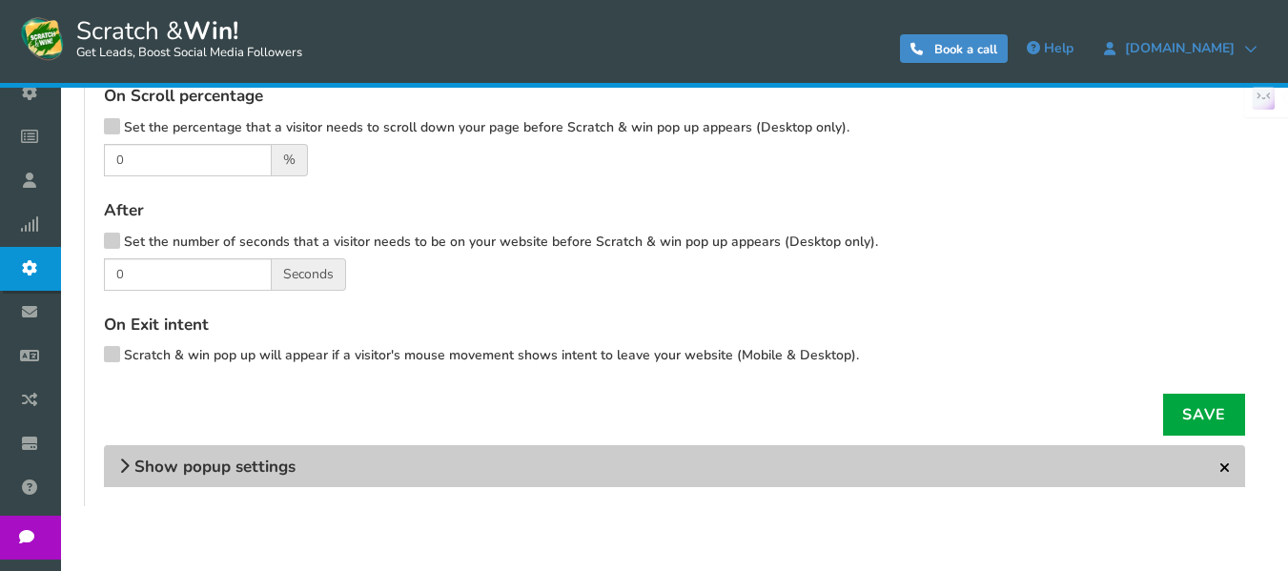
scroll to position [636, 0]
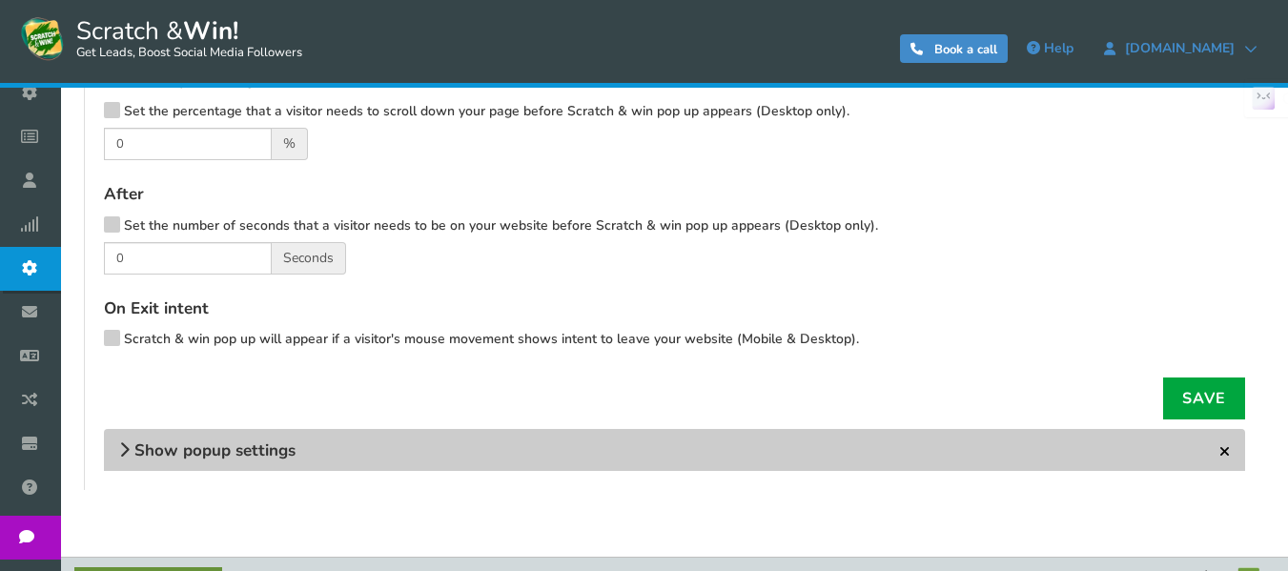
click at [132, 453] on h4 "Show popup settings" at bounding box center [674, 450] width 1141 height 42
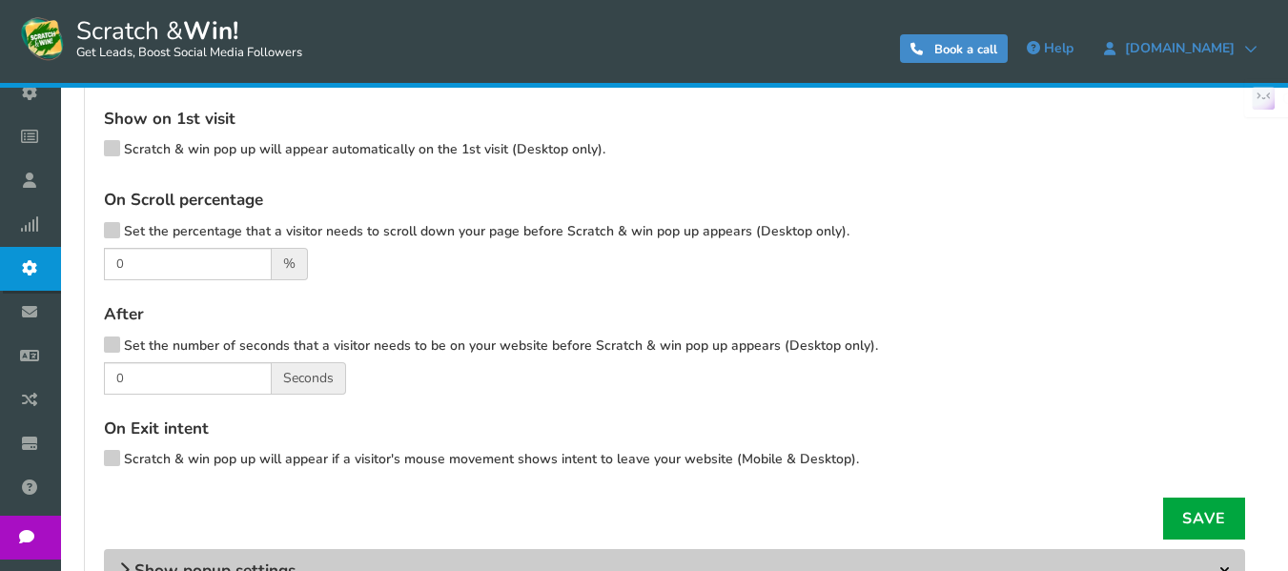
scroll to position [477, 0]
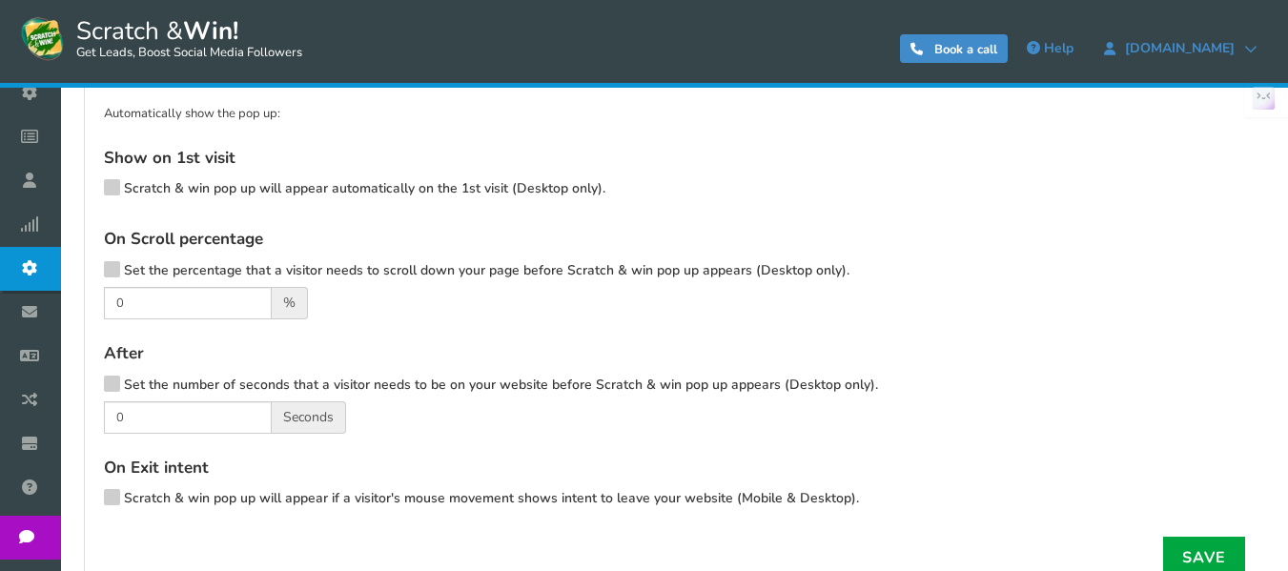
click at [307, 427] on span "Seconds" at bounding box center [309, 417] width 74 height 32
click at [333, 396] on div "After Set the number of seconds that a visitor needs to be on your website befo…" at bounding box center [674, 387] width 1141 height 92
click at [335, 389] on span "Set the number of seconds that a visitor needs to be on your website before Scr…" at bounding box center [501, 385] width 754 height 18
click at [85, 389] on input "Set the number of seconds that a visitor needs to be on your website before Scr…" at bounding box center [85, 386] width 0 height 12
click at [336, 408] on span "Seconds" at bounding box center [309, 417] width 74 height 32
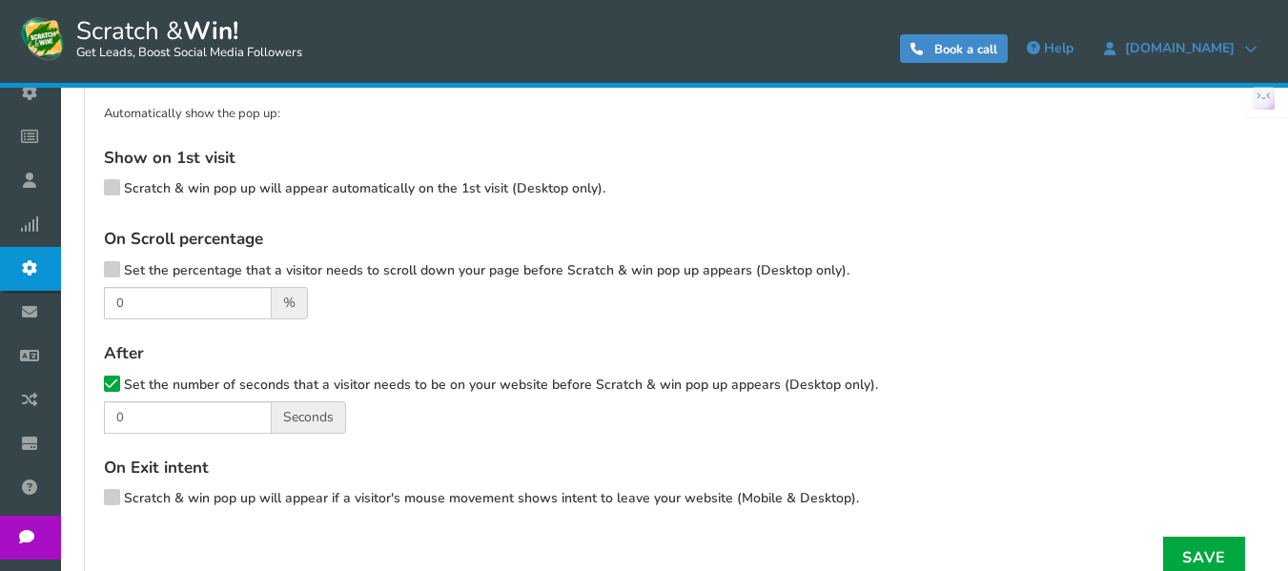
click at [118, 383] on span at bounding box center [112, 384] width 16 height 16
click at [85, 383] on input "Set the number of seconds that a visitor needs to be on your website before Scr…" at bounding box center [85, 386] width 0 height 12
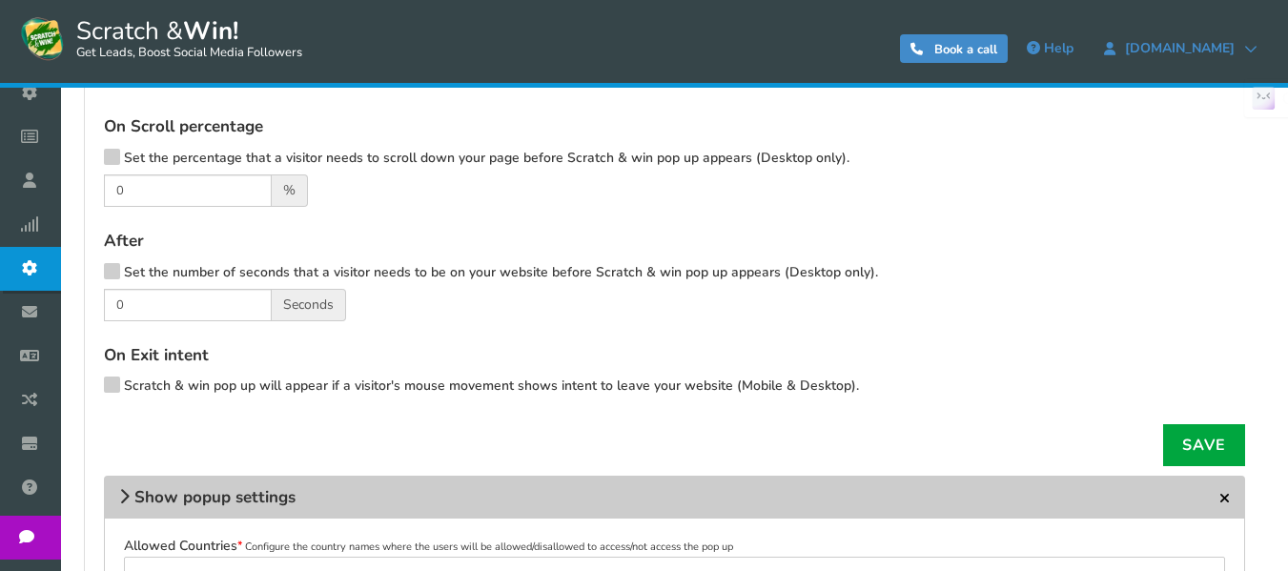
scroll to position [636, 0]
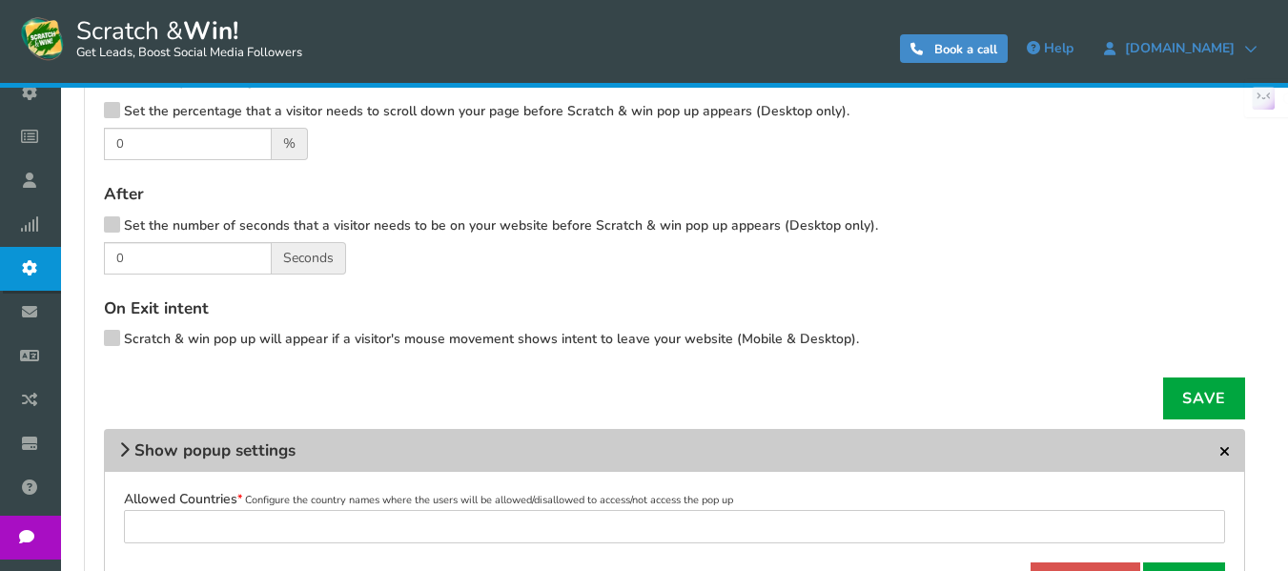
click at [449, 341] on span "Scratch & win pop up will appear if a visitor's mouse movement shows intent to …" at bounding box center [491, 339] width 735 height 18
click at [85, 341] on input "Scratch & win pop up will appear if a visitor's mouse movement shows intent to …" at bounding box center [85, 341] width 0 height 12
click at [454, 342] on span "Scratch & win pop up will appear if a visitor's mouse movement shows intent to …" at bounding box center [491, 339] width 735 height 18
click at [85, 342] on input "Scratch & win pop up will appear if a visitor's mouse movement shows intent to …" at bounding box center [85, 341] width 0 height 12
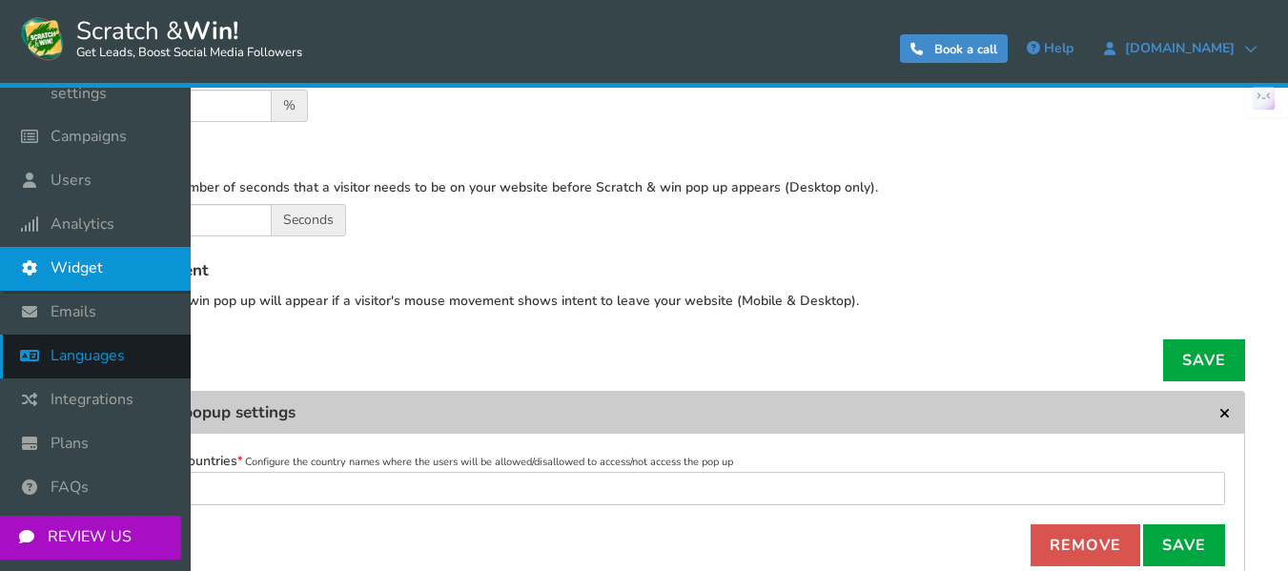
scroll to position [0, 0]
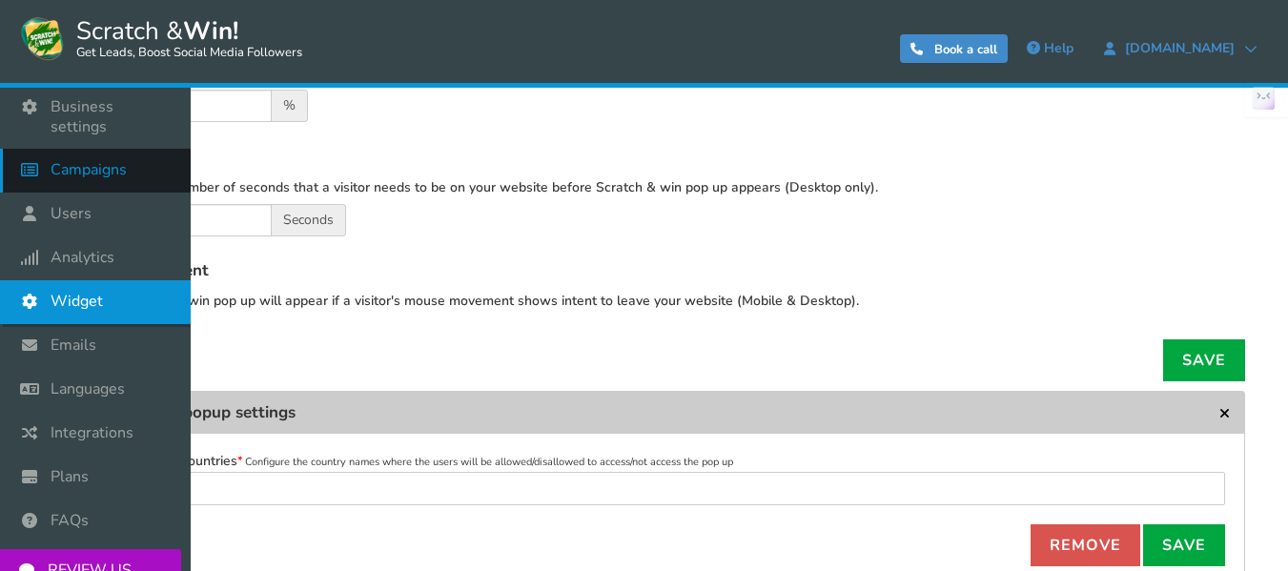
click at [65, 167] on span "Campaigns" at bounding box center [89, 170] width 76 height 20
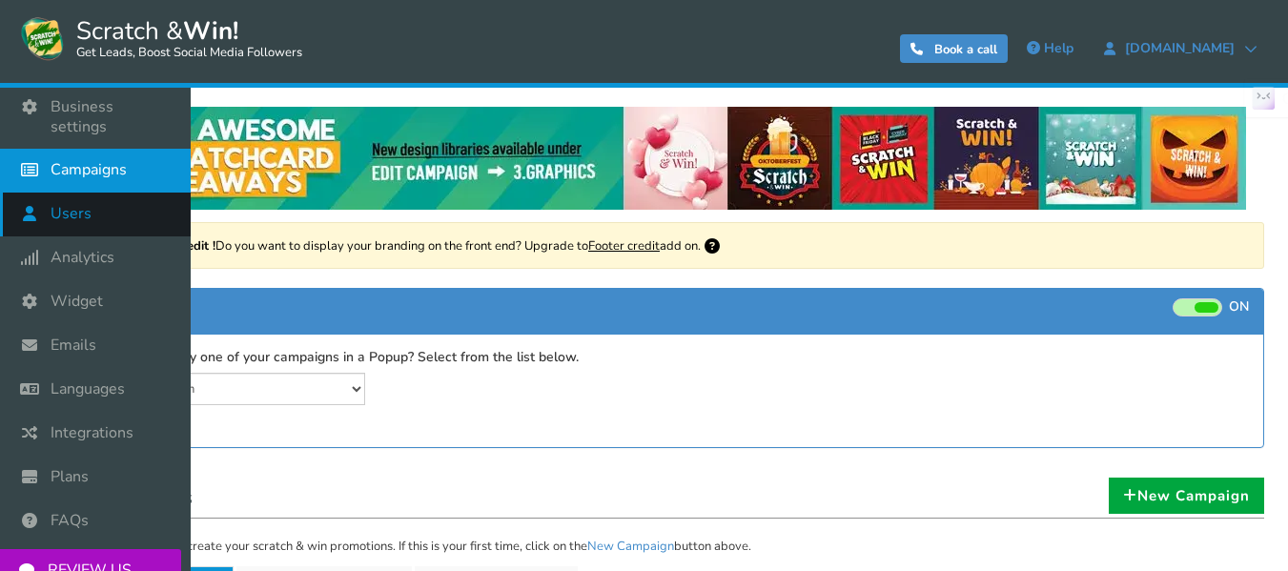
click at [135, 218] on link "Users" at bounding box center [95, 215] width 191 height 44
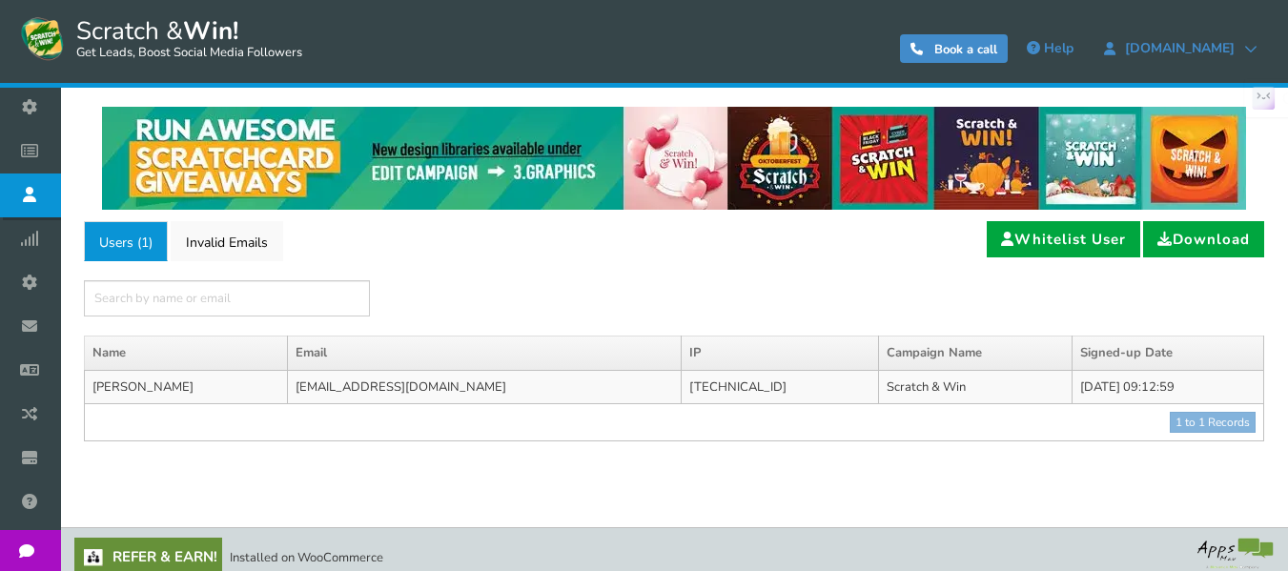
scroll to position [14, 0]
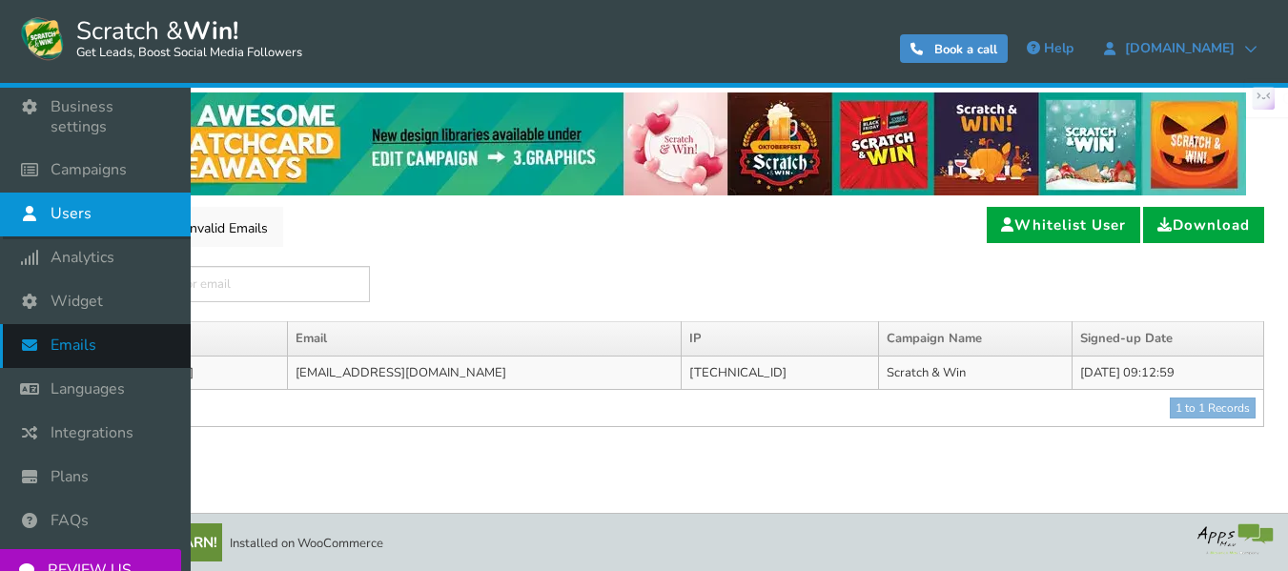
click at [112, 340] on link "Emails" at bounding box center [95, 346] width 191 height 44
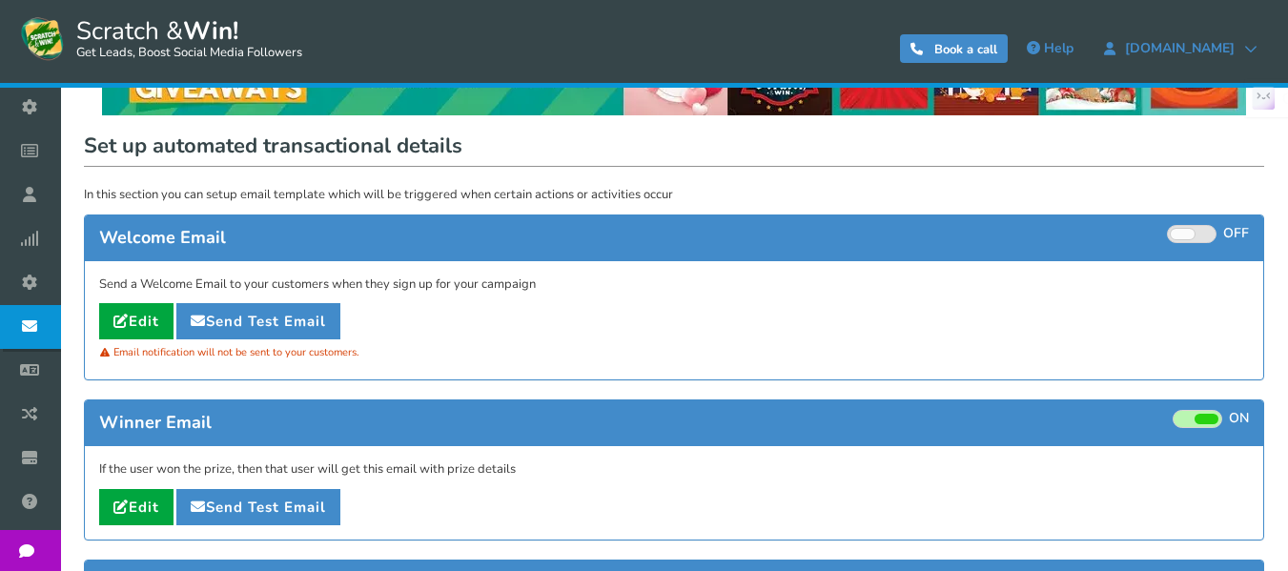
scroll to position [159, 0]
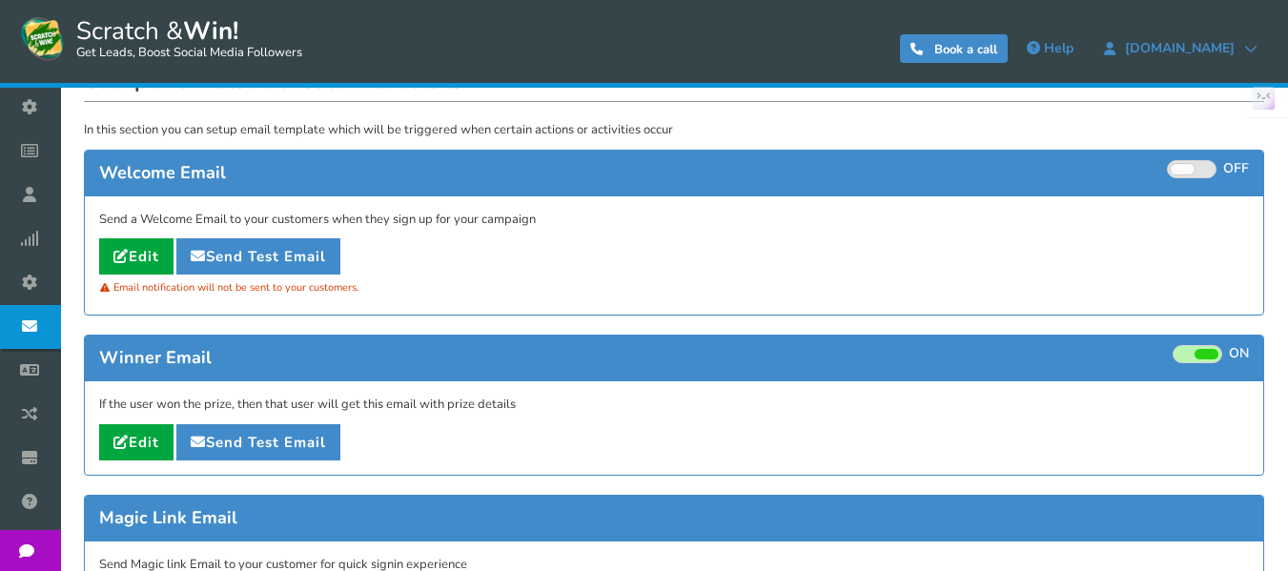
click at [70, 305] on link "Widget" at bounding box center [35, 283] width 70 height 44
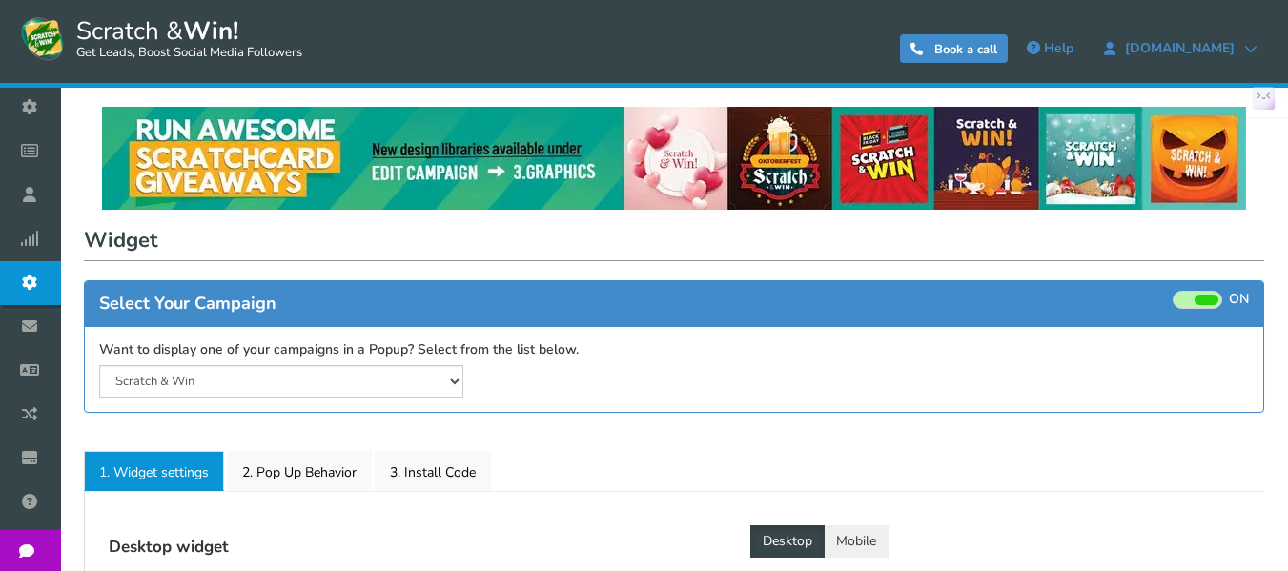
select select "left-side-drawer"
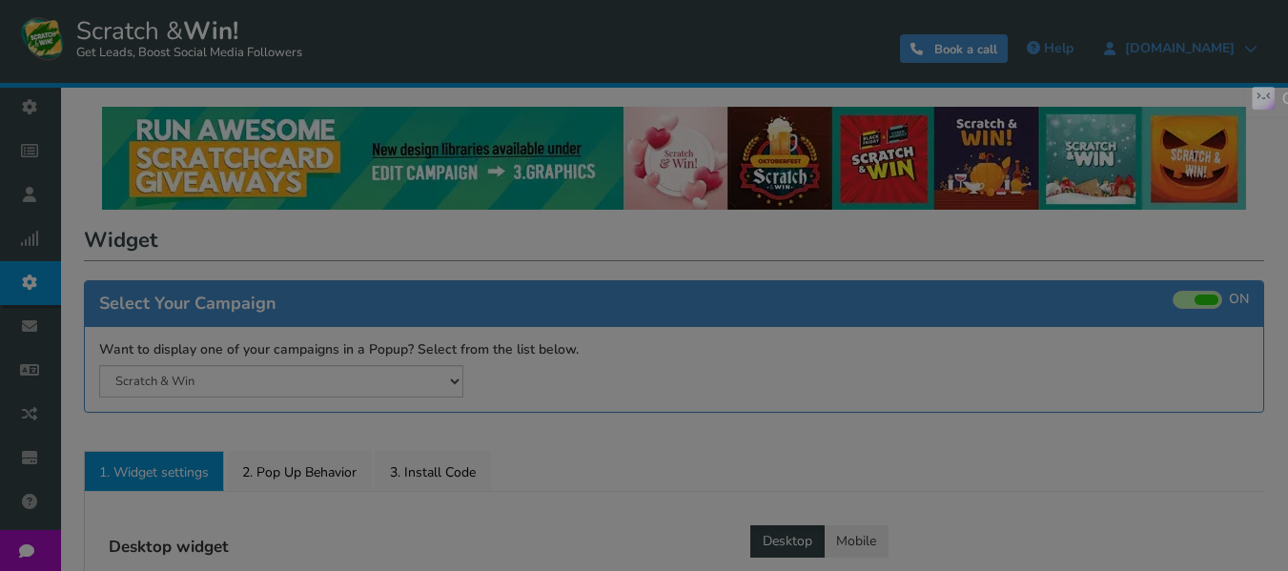
scroll to position [159, 0]
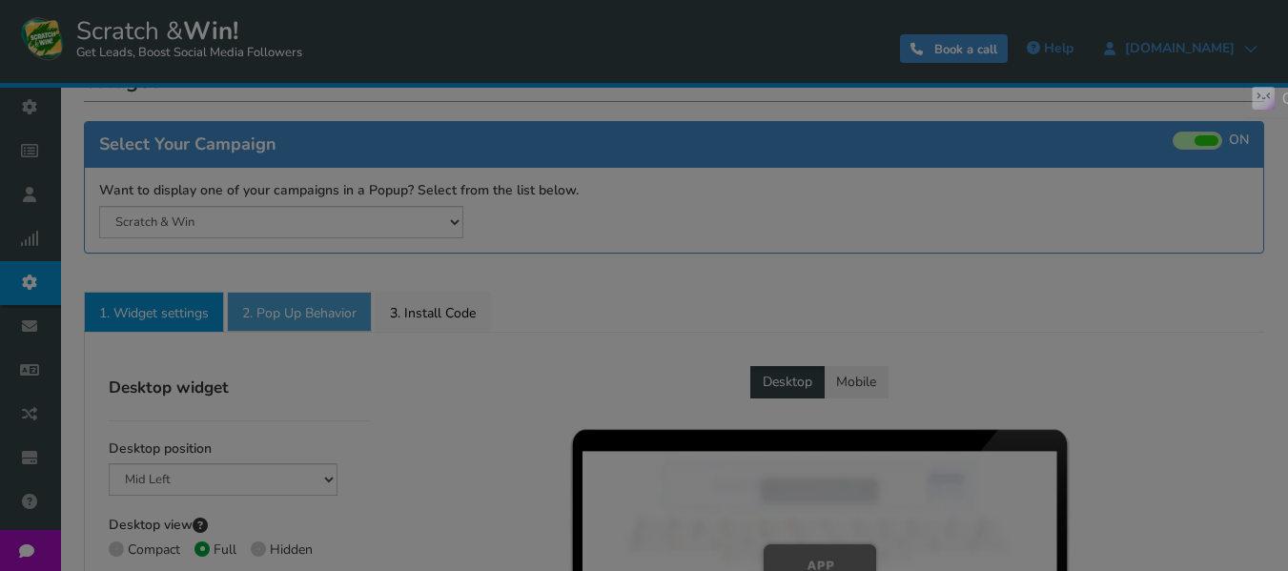
radio input "true"
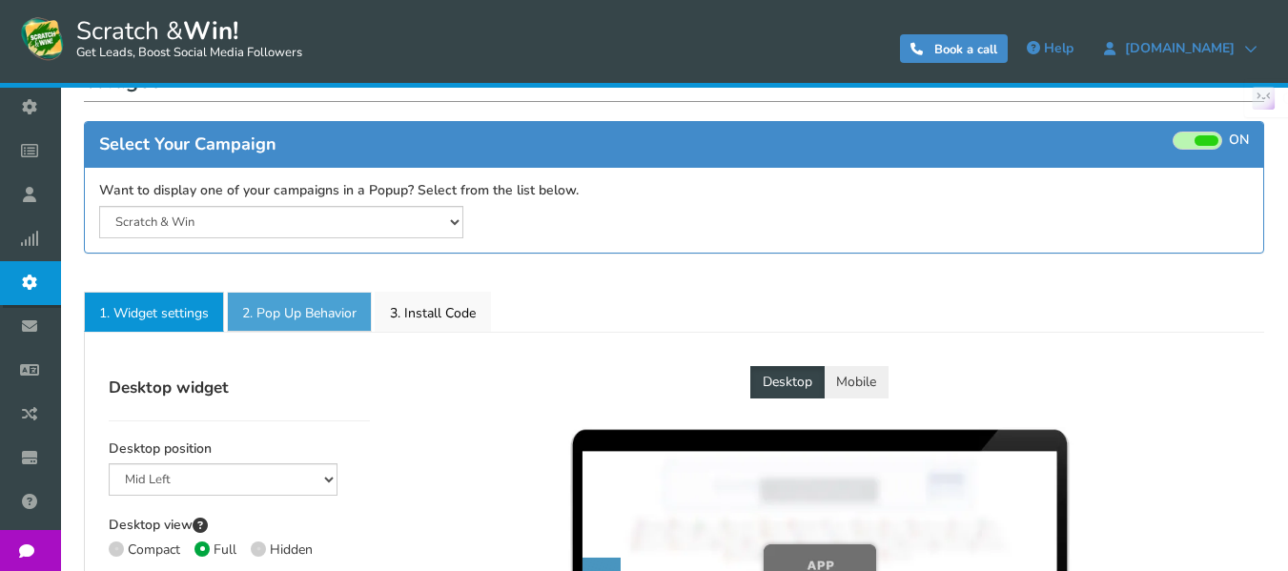
click at [297, 314] on link "2. Pop Up Behavior" at bounding box center [299, 312] width 145 height 40
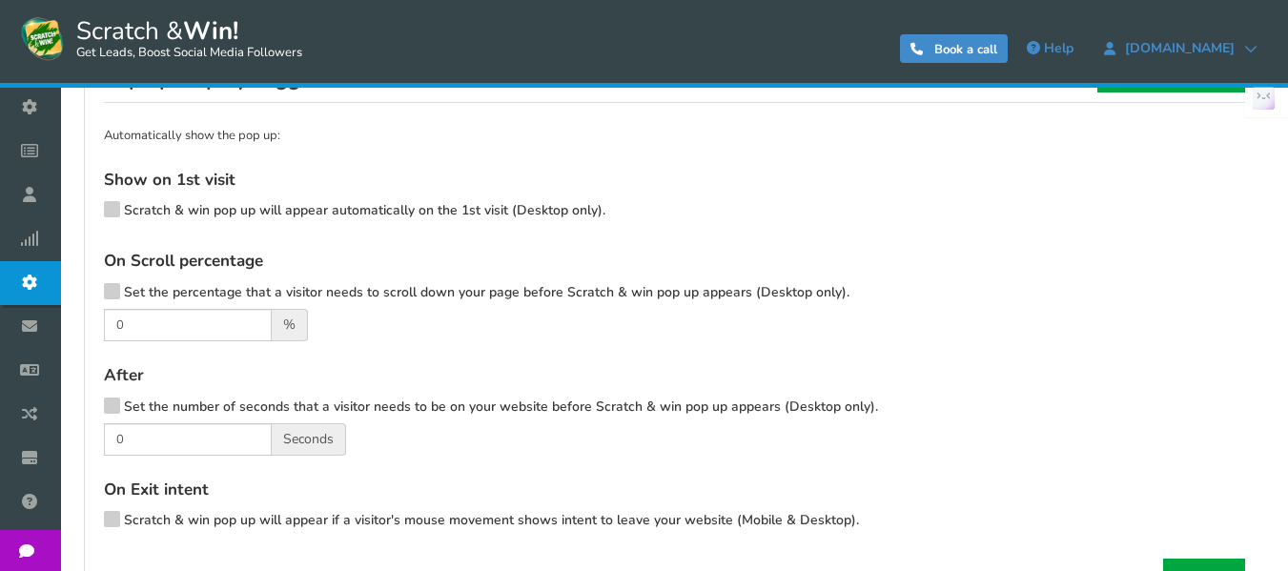
scroll to position [477, 0]
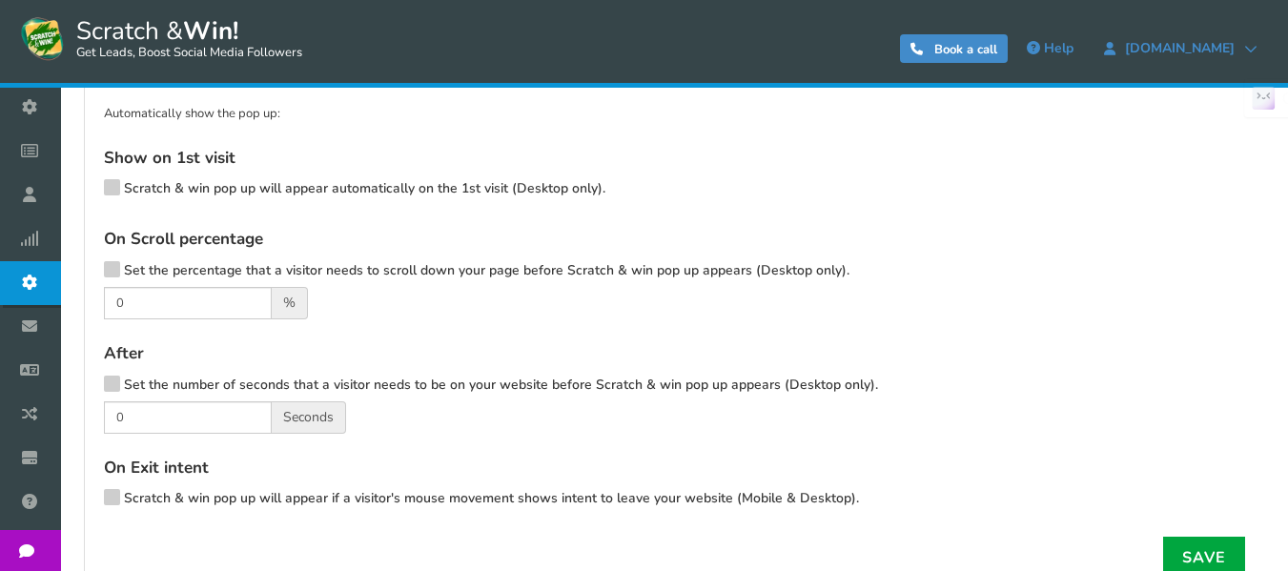
click at [219, 271] on span "Set the percentage that a visitor needs to scroll down your page before Scratch…" at bounding box center [486, 270] width 725 height 18
click at [85, 271] on input "Set the percentage that a visitor needs to scroll down your page before Scratch…" at bounding box center [85, 272] width 0 height 12
click at [191, 272] on span "Set the percentage that a visitor needs to scroll down your page before Scratch…" at bounding box center [486, 270] width 725 height 18
click at [85, 272] on input "Set the percentage that a visitor needs to scroll down your page before Scratch…" at bounding box center [85, 272] width 0 height 12
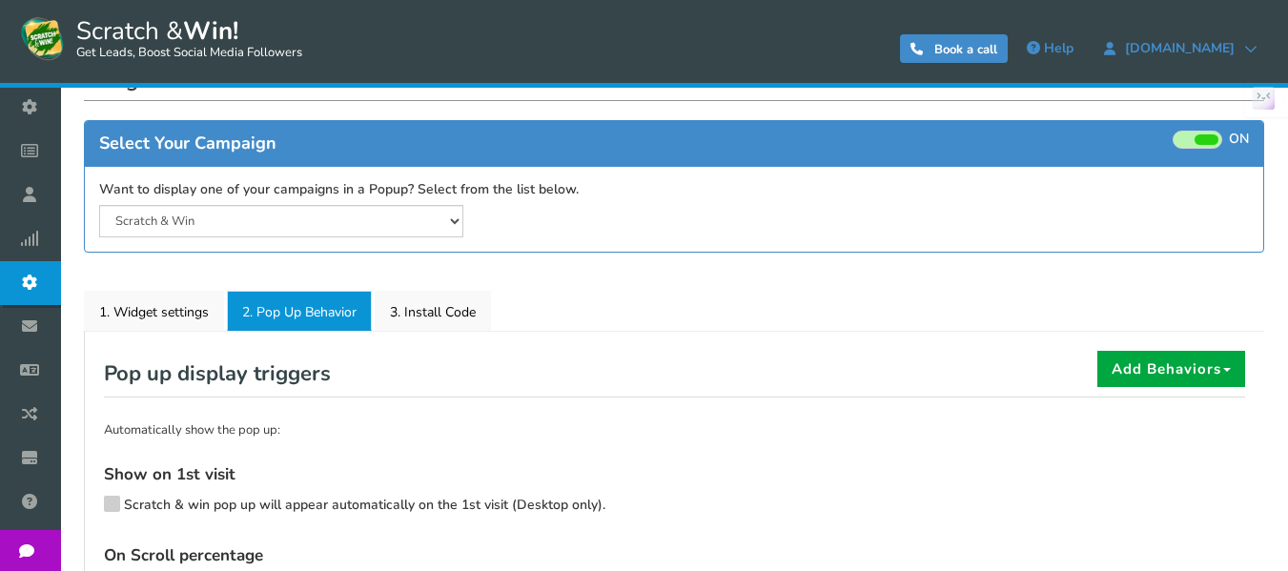
scroll to position [159, 0]
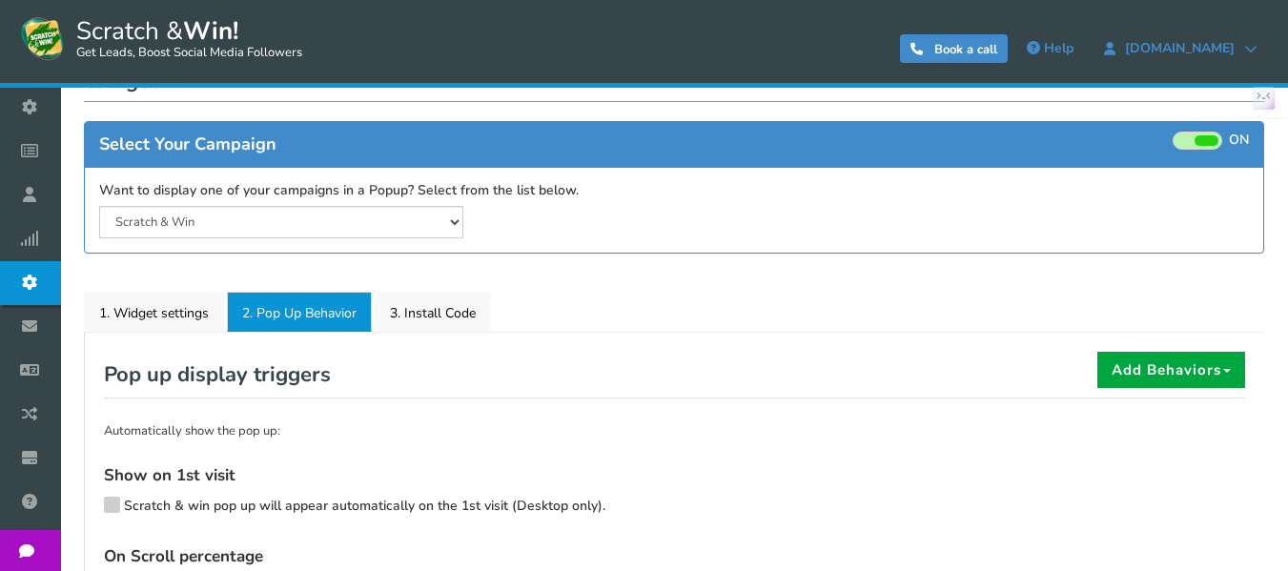
click at [469, 311] on link "3. Install Code" at bounding box center [433, 312] width 116 height 40
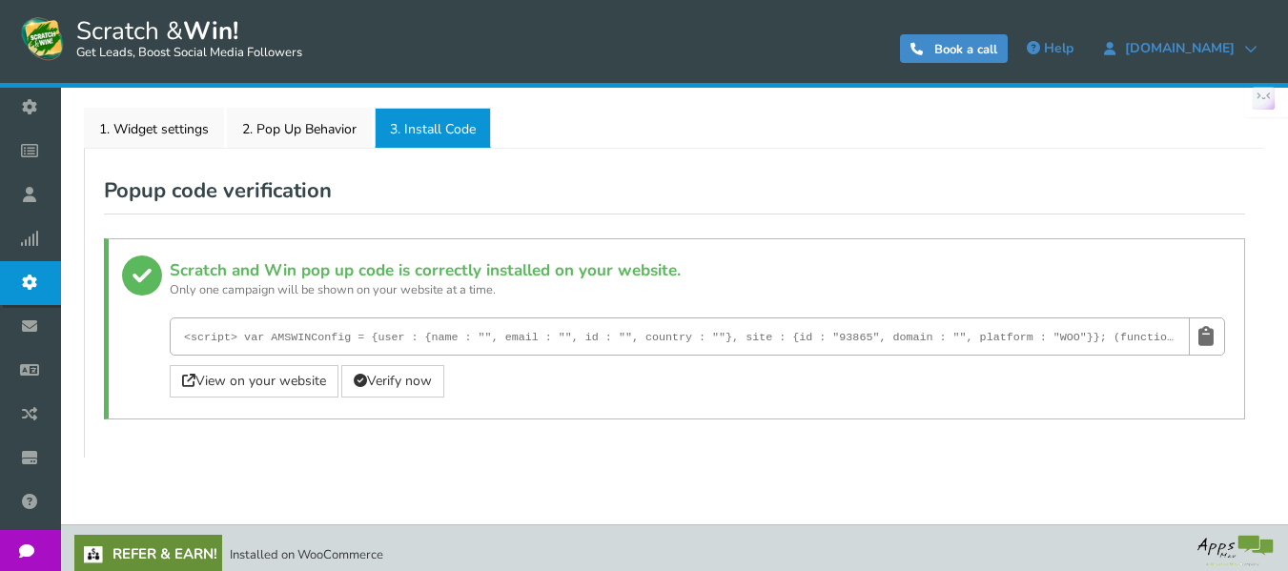
scroll to position [355, 0]
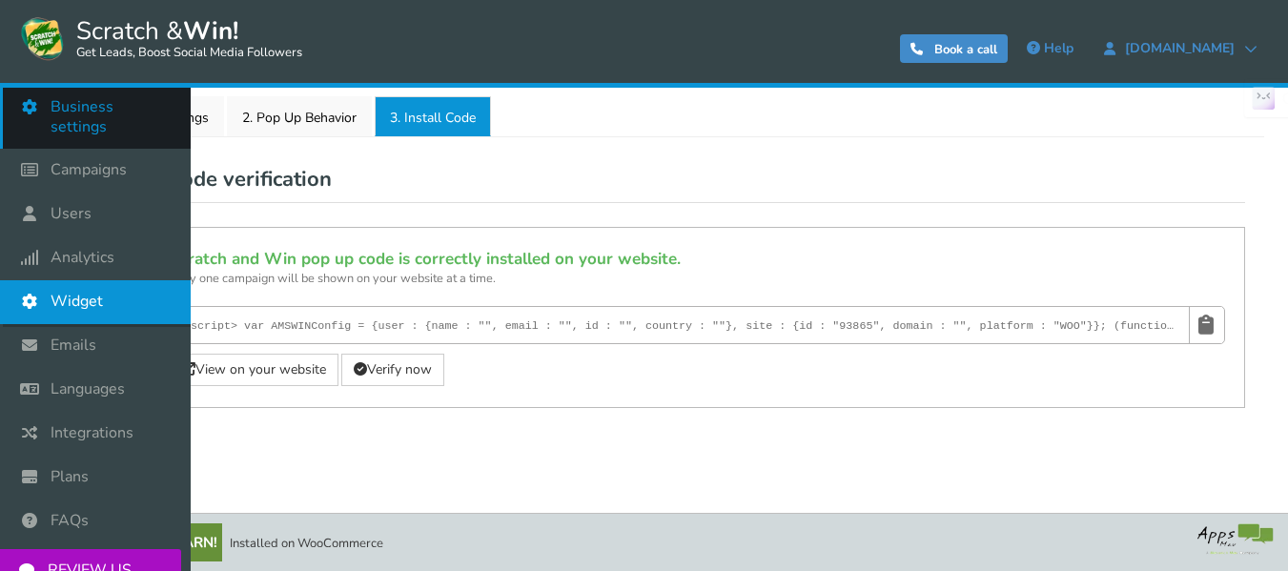
click at [144, 124] on span "Business settings" at bounding box center [111, 117] width 121 height 40
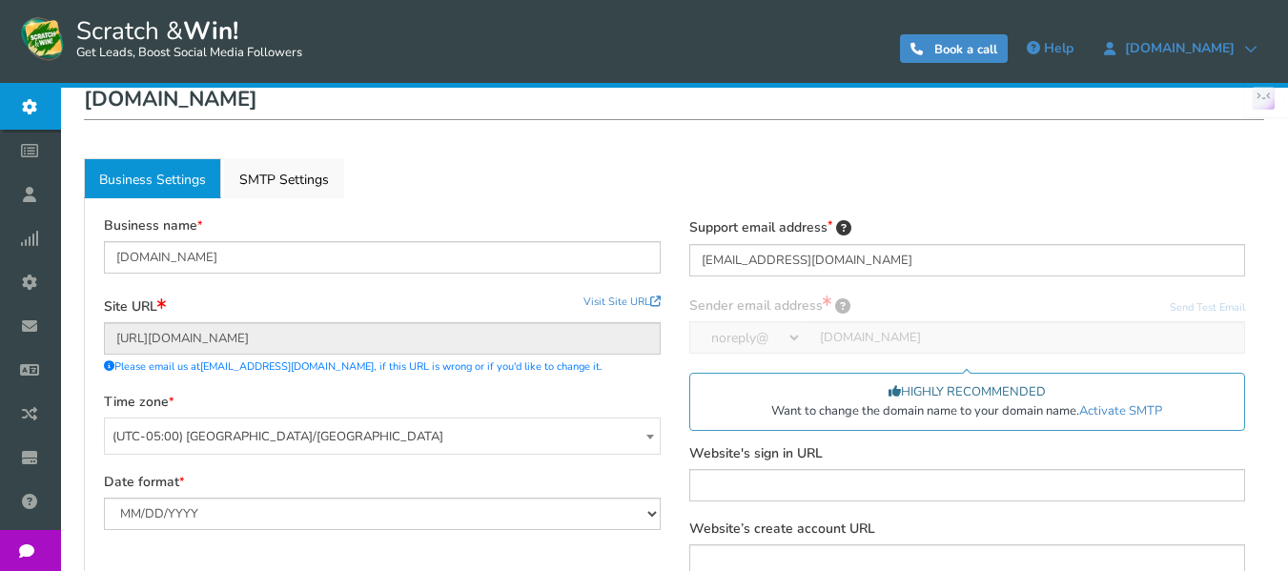
scroll to position [159, 0]
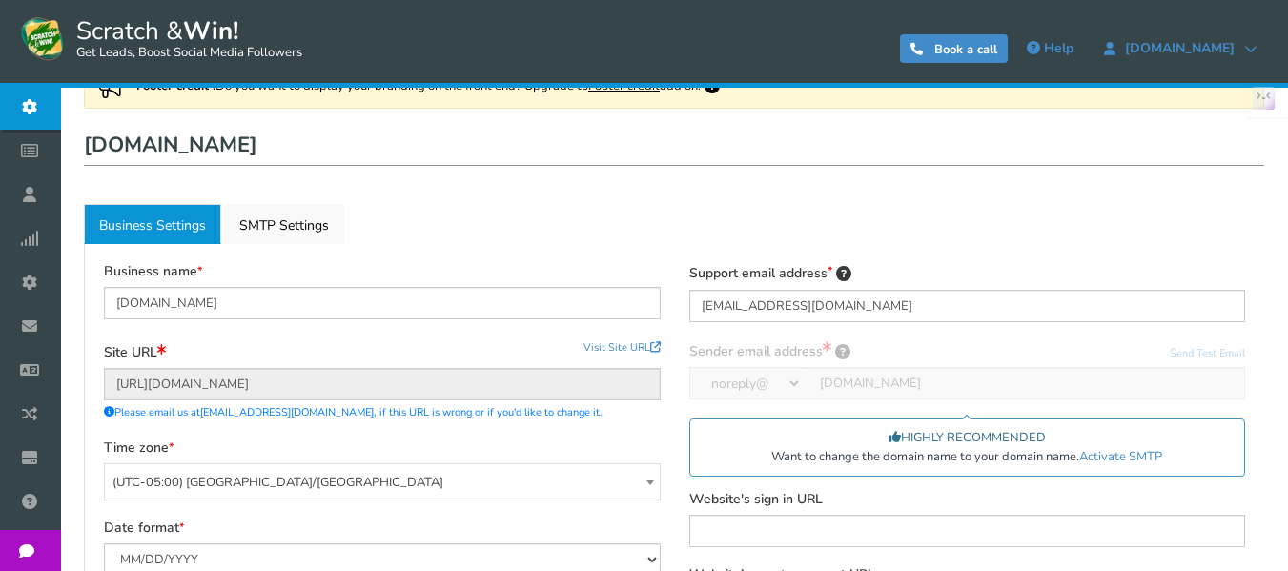
click at [281, 199] on div "Footer credit ! Do you want to display your branding on the front end? Upgrade …" at bounding box center [674, 382] width 1180 height 641
click at [281, 217] on link "Active SMTP Settings" at bounding box center [284, 224] width 120 height 40
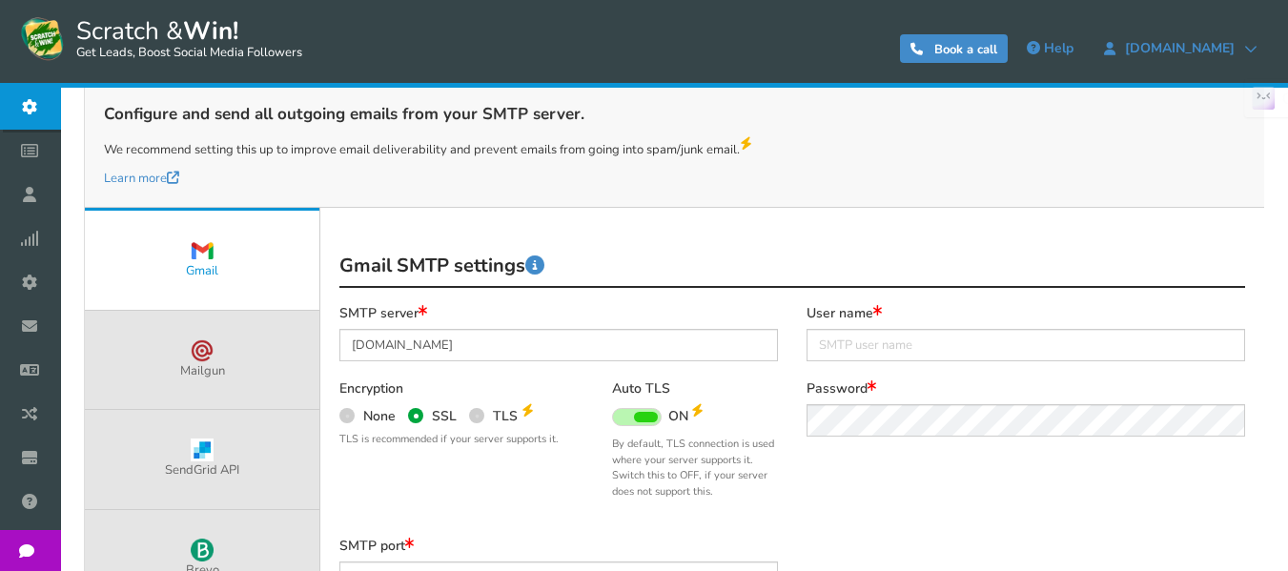
scroll to position [701, 0]
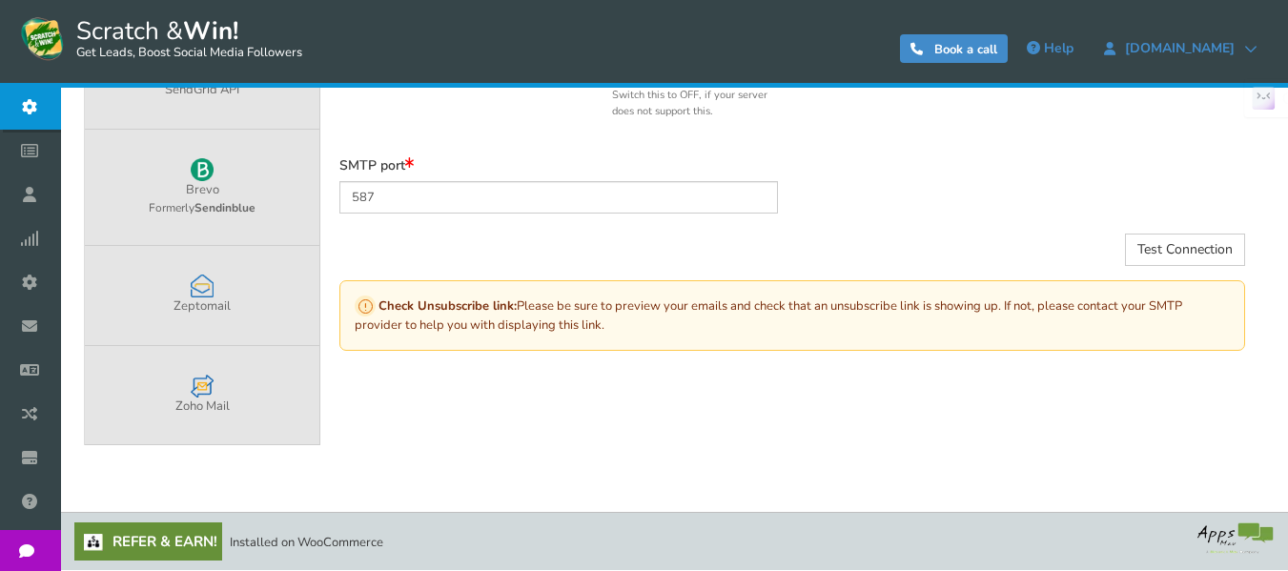
click at [70, 173] on link "Campaigns" at bounding box center [35, 152] width 70 height 44
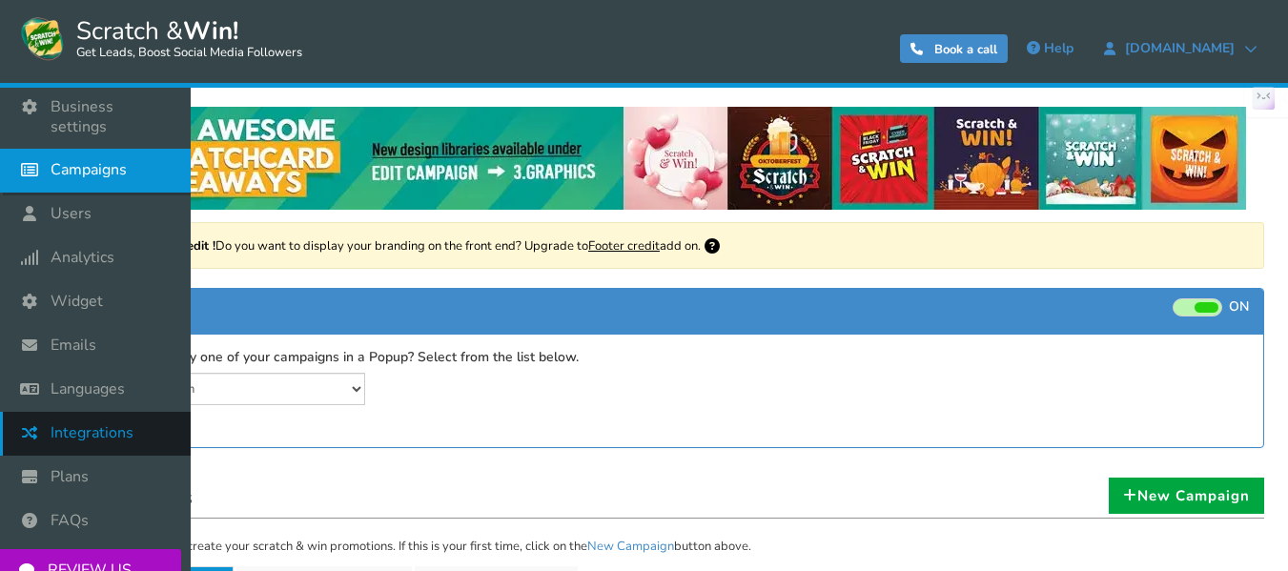
click at [104, 438] on span "Integrations" at bounding box center [92, 433] width 83 height 20
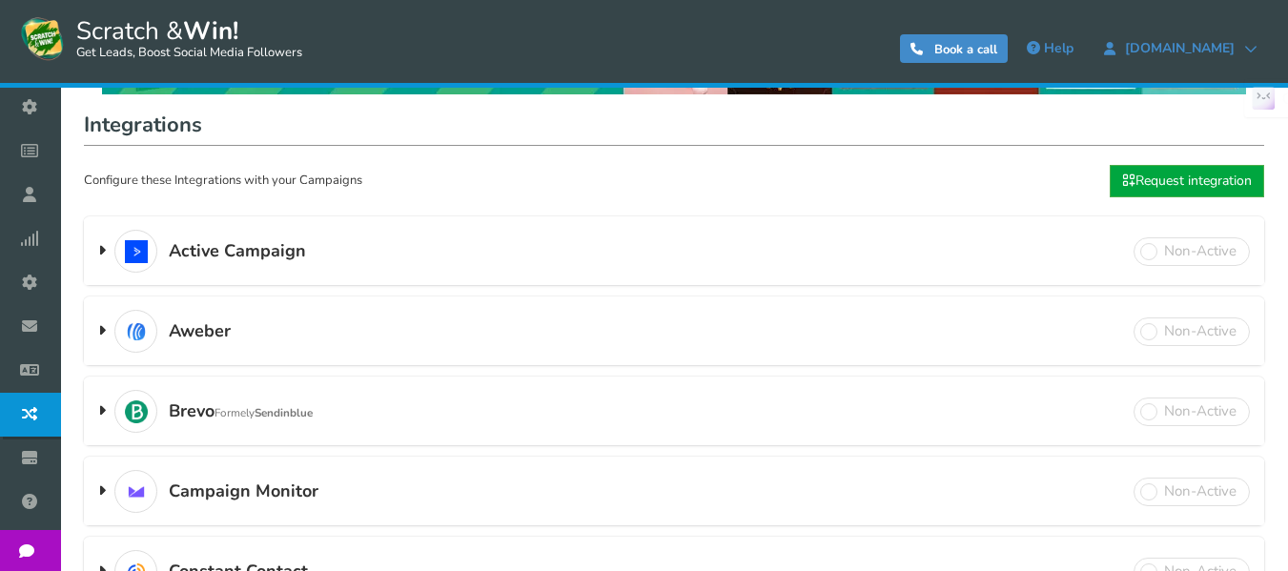
scroll to position [159, 0]
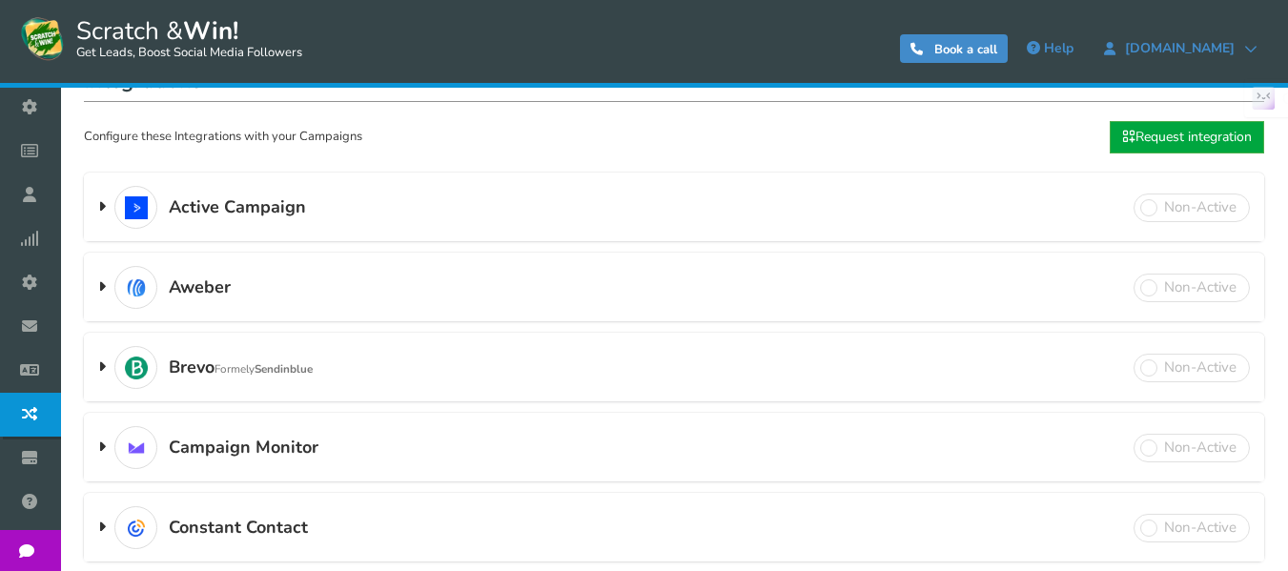
click at [0, 0] on span "Plans" at bounding box center [0, 0] width 0 height 0
